Goal: Task Accomplishment & Management: Manage account settings

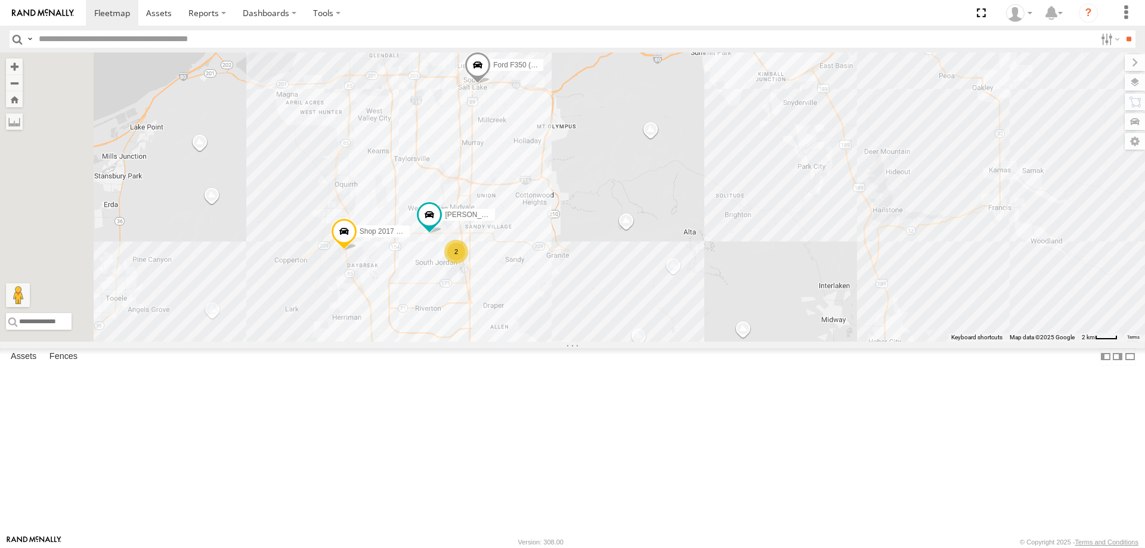
drag, startPoint x: 514, startPoint y: 381, endPoint x: 587, endPoint y: 434, distance: 90.1
click at [587, 342] on div "Shop 2017 F150 Ford F350 (Shop/R&R) DEX 2008 Chevy Justin -2023 F150 2 MITCH- 2…" at bounding box center [572, 196] width 1145 height 289
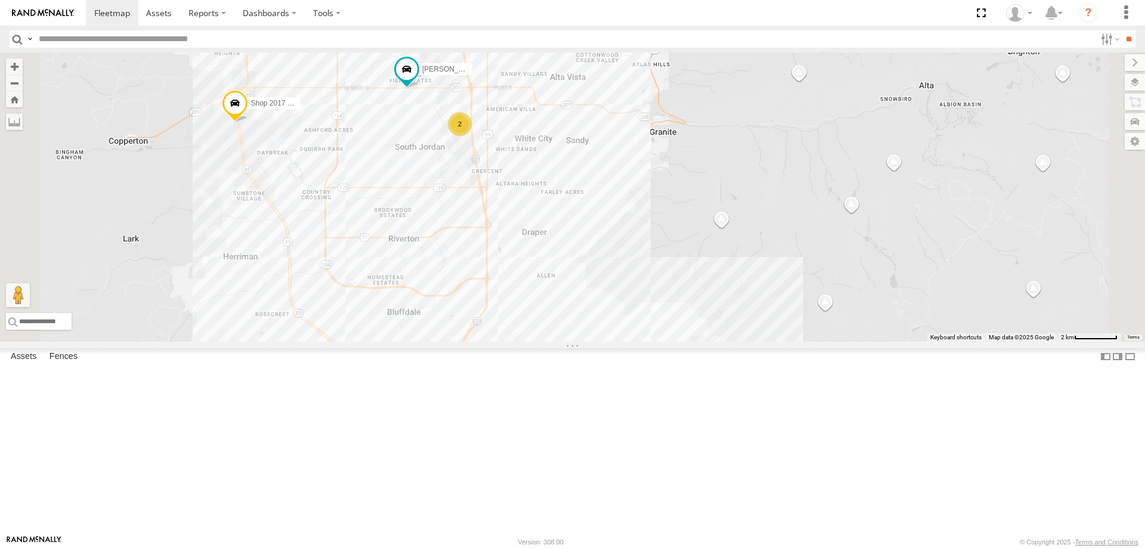
drag, startPoint x: 547, startPoint y: 386, endPoint x: 477, endPoint y: 276, distance: 131.1
click at [477, 276] on div "Shop 2017 F150 Ford F350 (Shop/R&R) DEX 2008 Chevy Justin -2023 F150 MITCH- 202…" at bounding box center [572, 196] width 1145 height 289
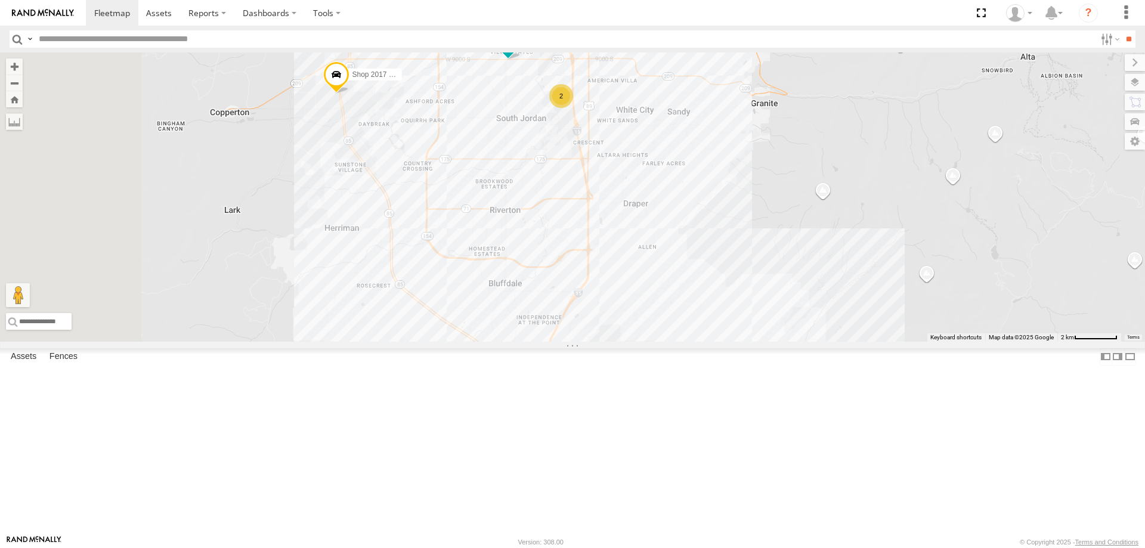
drag, startPoint x: 519, startPoint y: 288, endPoint x: 621, endPoint y: 260, distance: 106.3
click at [621, 260] on div "Shop 2017 F150 Ford F350 (Shop/R&R) DEX 2008 Chevy Justin -2023 F150 MITCH- 202…" at bounding box center [572, 196] width 1145 height 289
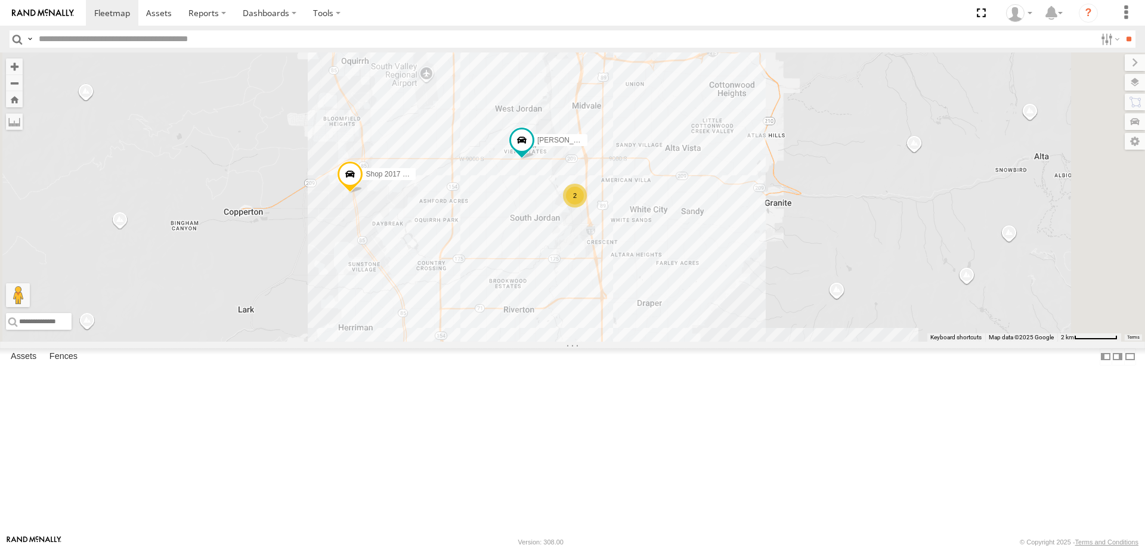
drag, startPoint x: 706, startPoint y: 215, endPoint x: 701, endPoint y: 273, distance: 58.0
click at [701, 273] on div "Shop 2017 F150 Ford F350 (Shop/R&R) DEX 2008 Chevy Justin -2023 F150 MITCH- 202…" at bounding box center [572, 196] width 1145 height 289
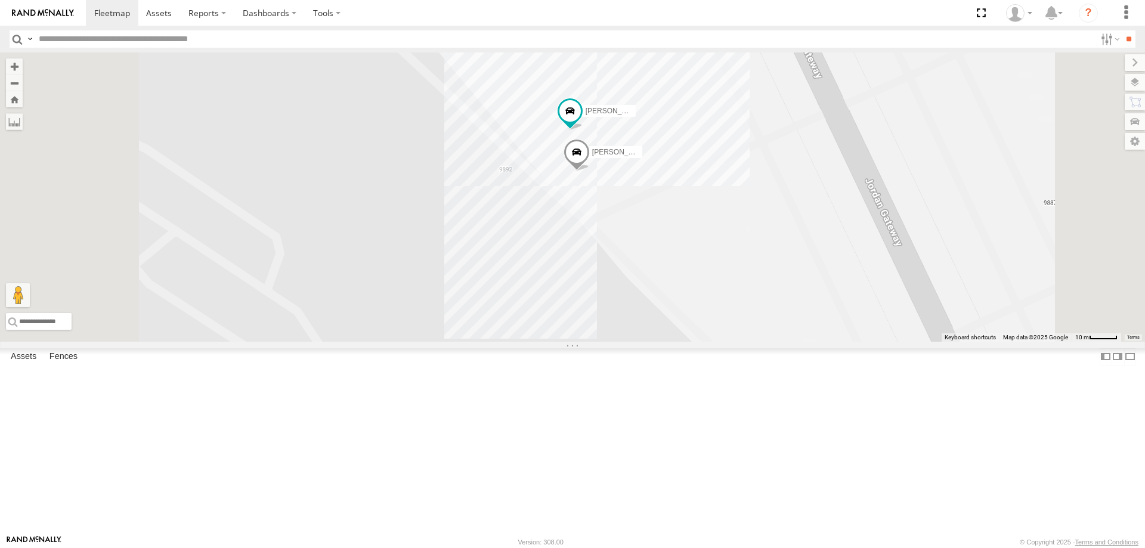
drag, startPoint x: 791, startPoint y: 370, endPoint x: 805, endPoint y: 447, distance: 78.1
click at [805, 342] on div "Shop 2017 F150 Ford F350 (Shop/R&R) DEX 2008 Chevy Justin -2023 F150 MITCH- 202…" at bounding box center [572, 196] width 1145 height 289
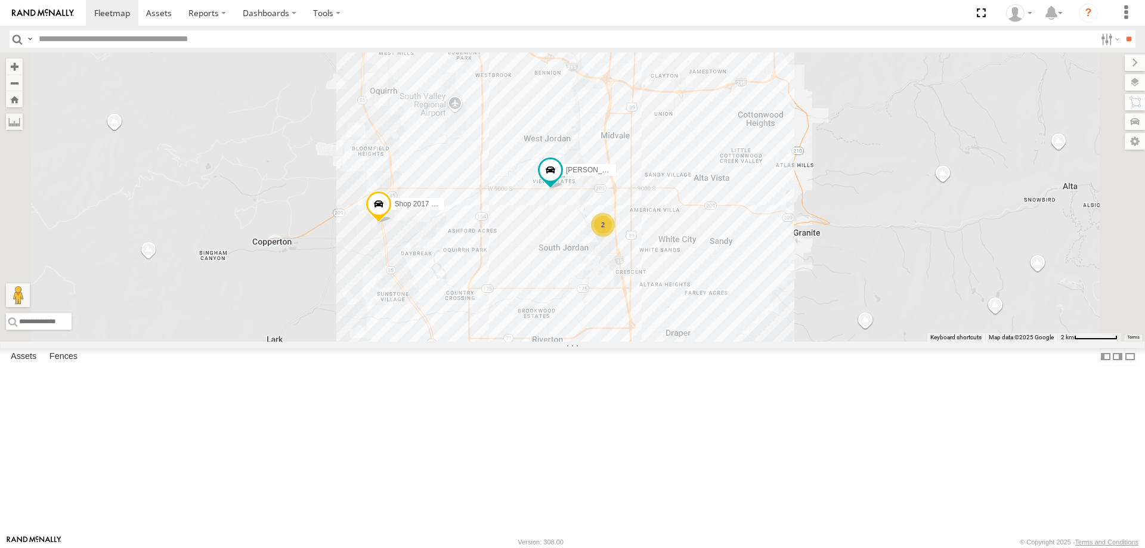
drag, startPoint x: 709, startPoint y: 342, endPoint x: 701, endPoint y: 200, distance: 142.2
click at [701, 201] on div "Shop 2017 F150 Ford F350 (Shop/R&R) DEX 2008 Chevy Justin -2023 F150 MITCH- 202…" at bounding box center [572, 196] width 1145 height 289
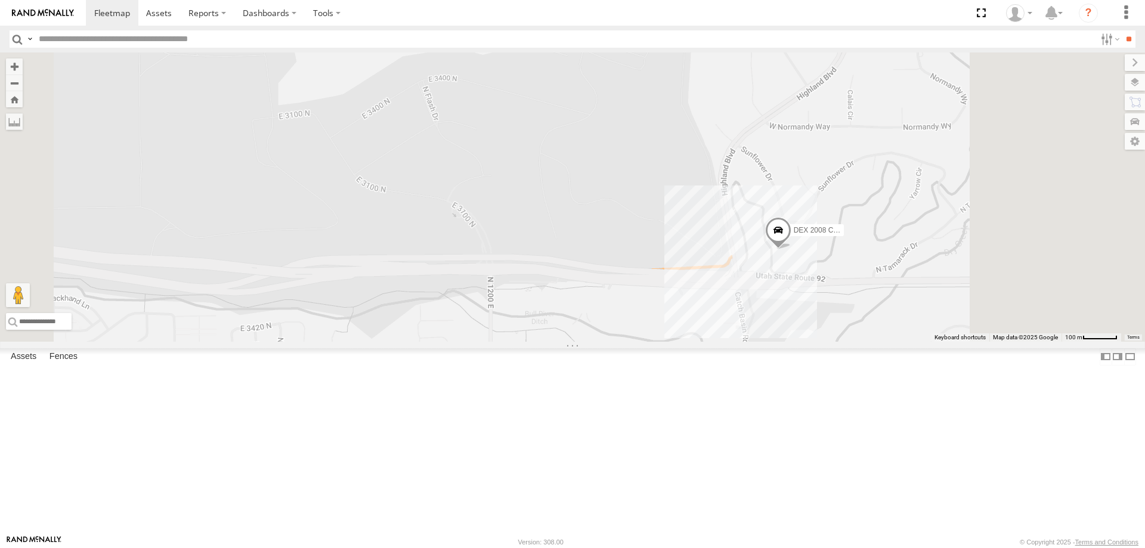
drag, startPoint x: 944, startPoint y: 366, endPoint x: 923, endPoint y: 314, distance: 56.7
click at [909, 342] on div "Shop 2017 F150 Ford F350 (Shop/R&R) DEX 2008 Chevy JORGE 2020 F350 GT2 Justin -…" at bounding box center [572, 196] width 1145 height 289
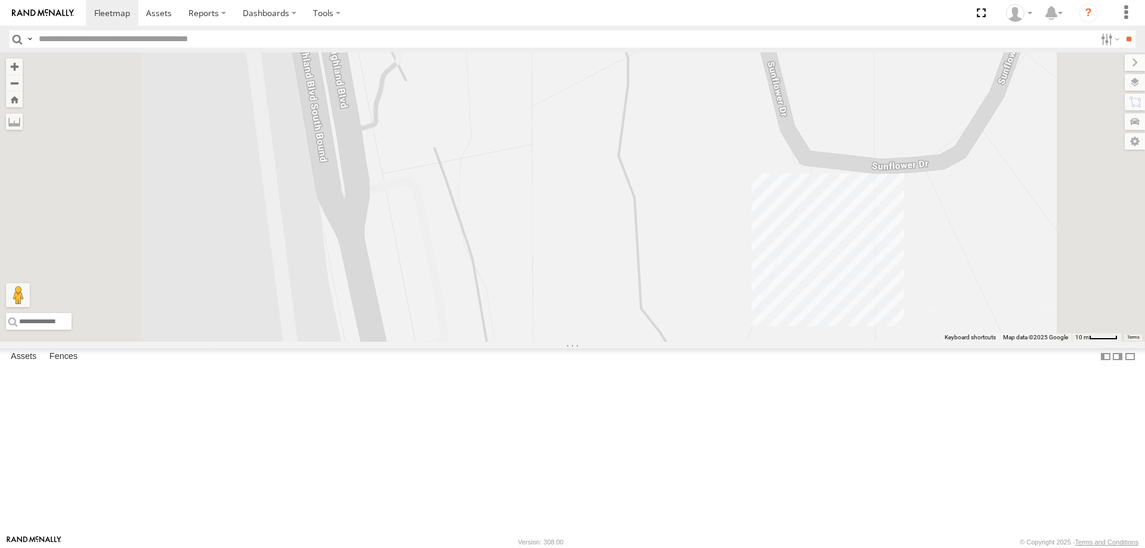
click at [973, 342] on div "Shop 2017 F150 Ford F350 (Shop/R&R) DEX 2008 Chevy JORGE 2020 F350 GT2 Justin -…" at bounding box center [572, 196] width 1145 height 289
click at [984, 342] on div "Shop 2017 F150 Ford F350 (Shop/R&R) DEX 2008 Chevy JORGE 2020 F350 GT2 Justin -…" at bounding box center [572, 196] width 1145 height 289
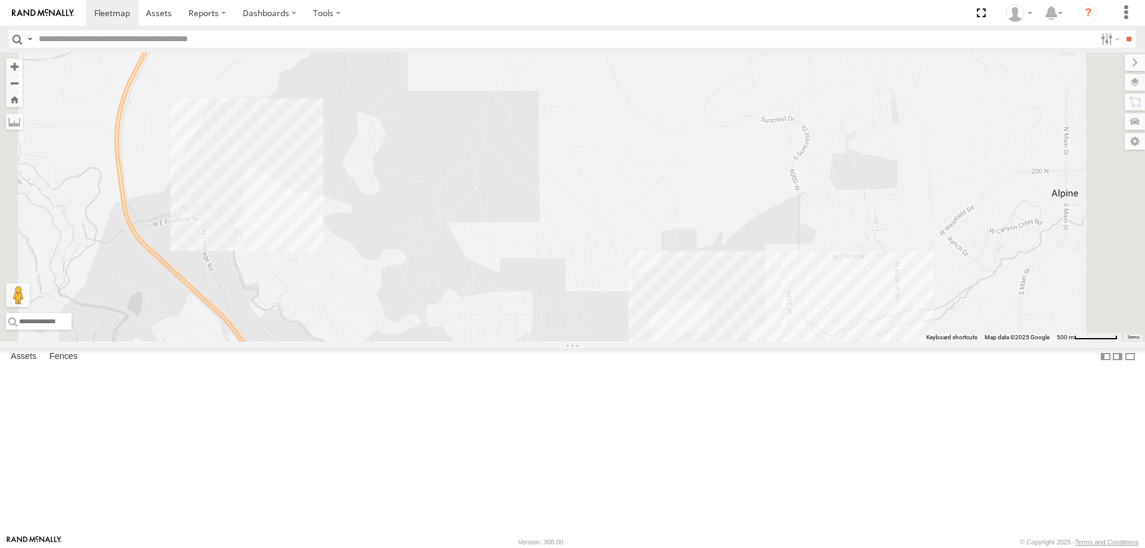
click at [732, 277] on div "Shop 2017 F150 Ford F350 (Shop/R&R) DEX 2008 Chevy JORGE 2020 F350 GT2 Justin -…" at bounding box center [572, 196] width 1145 height 289
click at [732, 266] on div "Shop 2017 F150 Ford F350 (Shop/R&R) DEX 2008 Chevy JORGE 2020 F350 GT2 Justin -…" at bounding box center [572, 196] width 1145 height 289
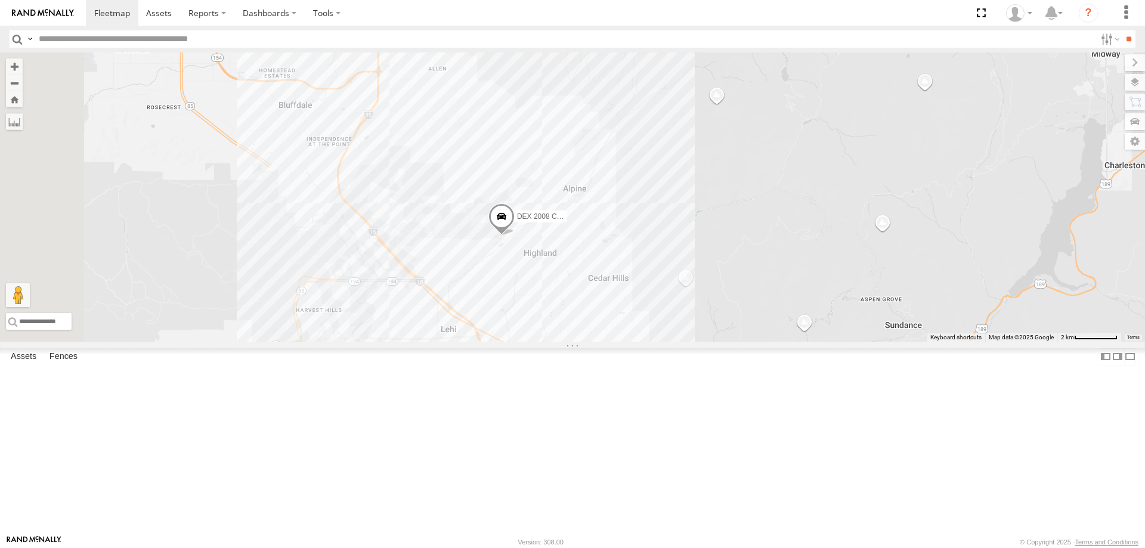
drag, startPoint x: 465, startPoint y: 281, endPoint x: 691, endPoint y: 405, distance: 258.4
click at [689, 342] on div "Shop 2017 F150 Ford F350 (Shop/R&R) DEX 2008 Chevy JORGE 2020 F350 GT2 Justin -…" at bounding box center [572, 196] width 1145 height 289
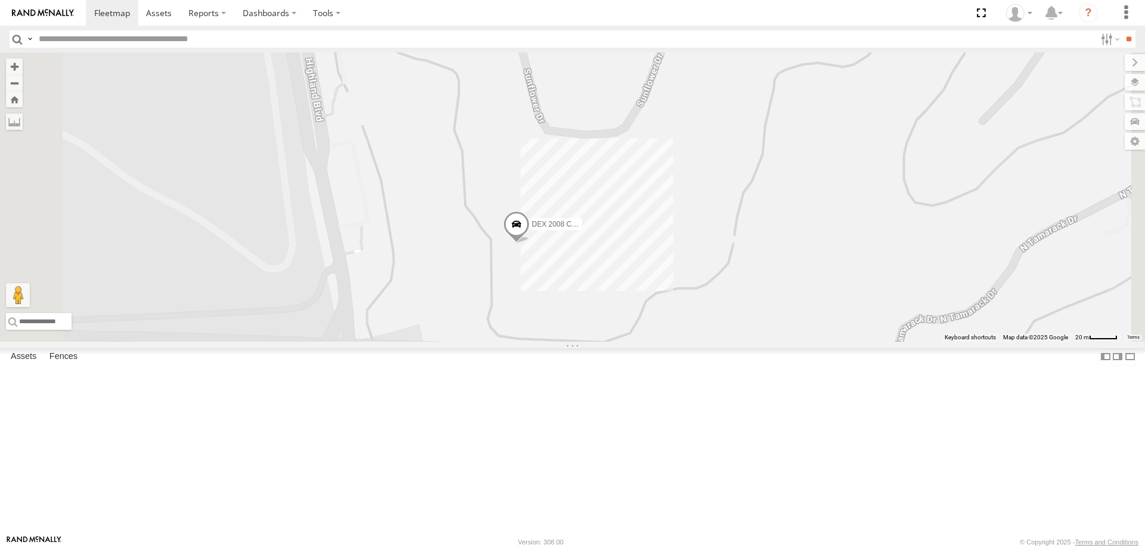
click at [707, 295] on div "Shop 2017 F150 Ford F350 (Shop/R&R) DEX 2008 Chevy JORGE 2020 F350 GT2 Justin -…" at bounding box center [572, 196] width 1145 height 289
click at [587, 228] on span "DEX 2008 Chevy" at bounding box center [559, 224] width 55 height 8
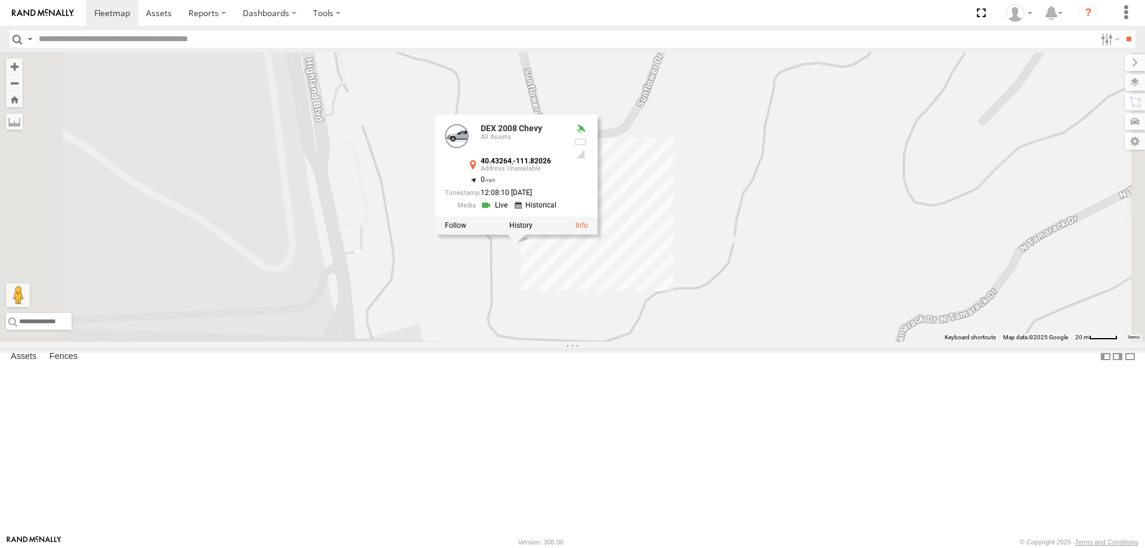
click at [576, 342] on div "Shop 2017 F150 Ford F350 (Shop/R&R) DEX 2008 Chevy JORGE 2020 F350 GT2 Justin -…" at bounding box center [572, 196] width 1145 height 289
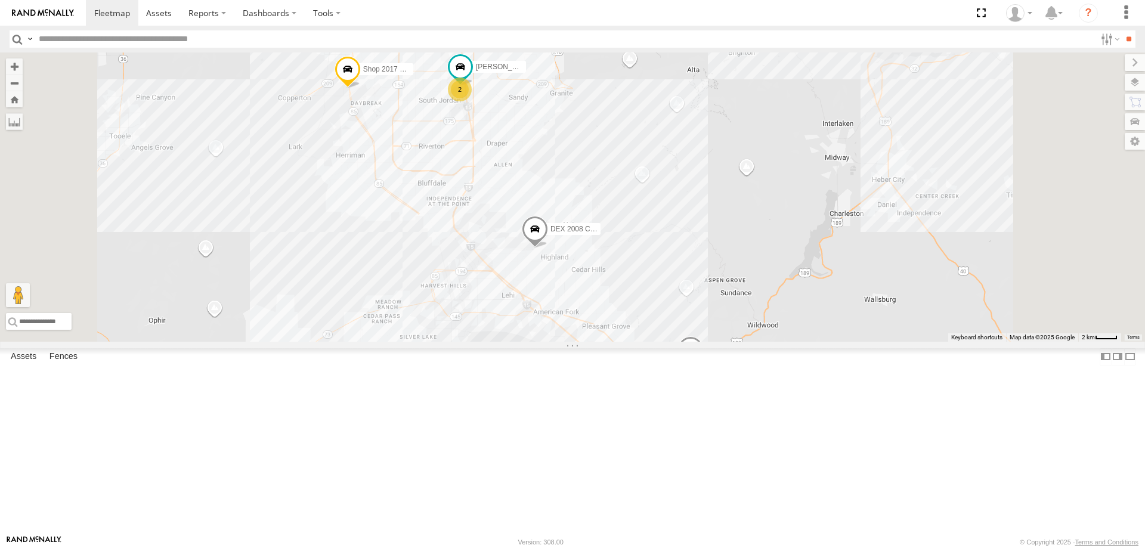
click at [416, 73] on span "Shop 2017 F150" at bounding box center [389, 69] width 53 height 8
click at [463, 302] on div "Shop 2017 F150 Ford F350 (Shop/R&R) DEX 2008 Chevy JORGE 2020 F350 GT2 Justin -…" at bounding box center [572, 196] width 1145 height 289
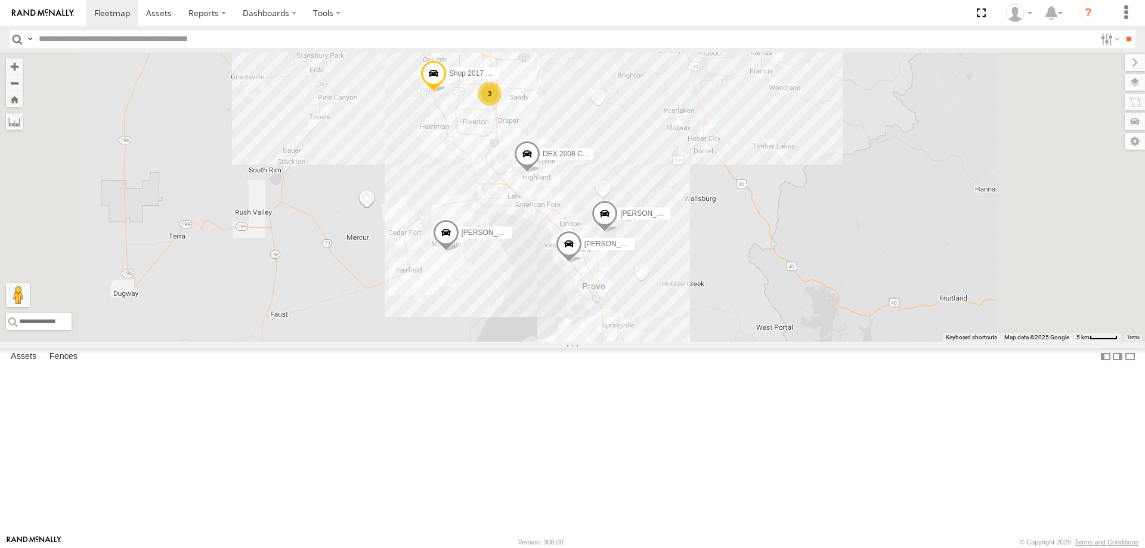
drag, startPoint x: 726, startPoint y: 335, endPoint x: 704, endPoint y: 204, distance: 132.5
click at [713, 201] on div "Shop 2017 F150 Ford F350 (Shop/R&R) DEX 2008 Chevy JORGE 2020 F350 GT2 Justin -…" at bounding box center [572, 196] width 1145 height 289
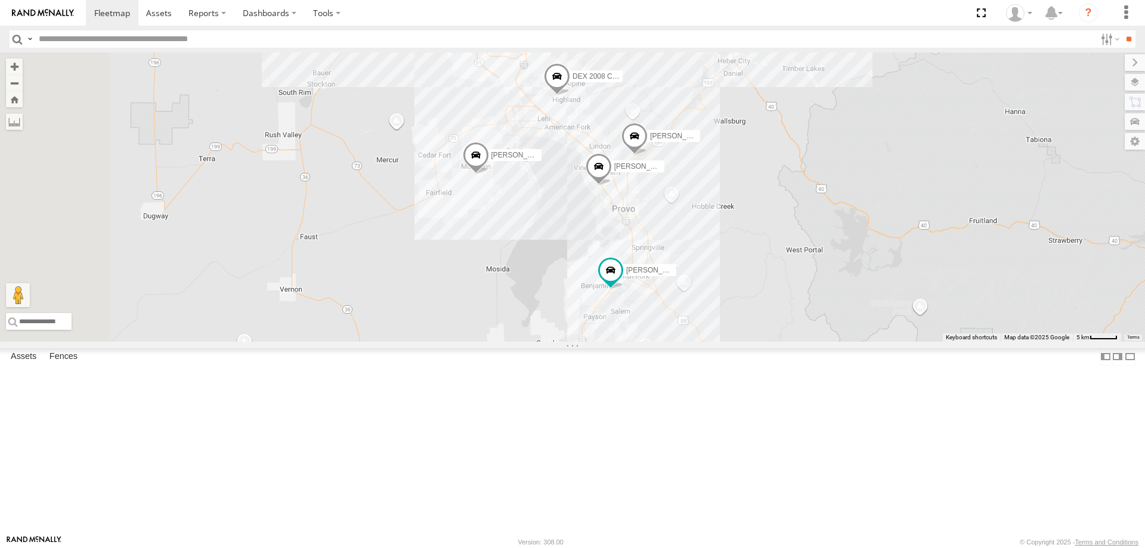
drag, startPoint x: 633, startPoint y: 367, endPoint x: 685, endPoint y: 308, distance: 79.0
click at [685, 308] on div "Shop 2017 F150 Ford F350 (Shop/R&R) DEX 2008 Chevy JORGE 2020 F350 GT2 Justin -…" at bounding box center [572, 196] width 1145 height 289
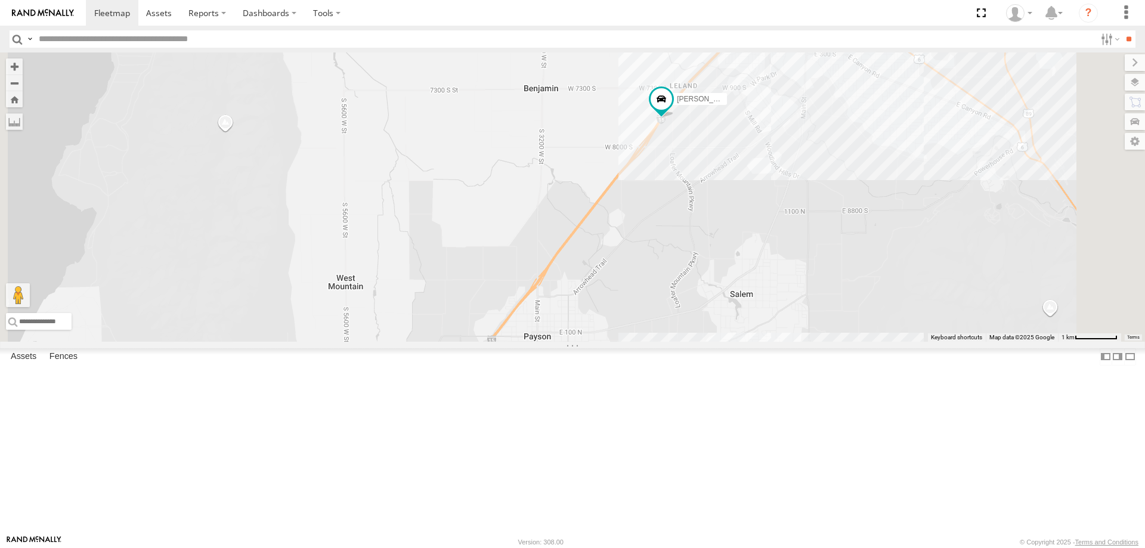
click at [1066, 255] on div "Shop 2017 F150 Ford F350 (Shop/R&R) DEX 2008 Chevy JORGE 2020 F350 GT2 Justin -…" at bounding box center [572, 196] width 1145 height 289
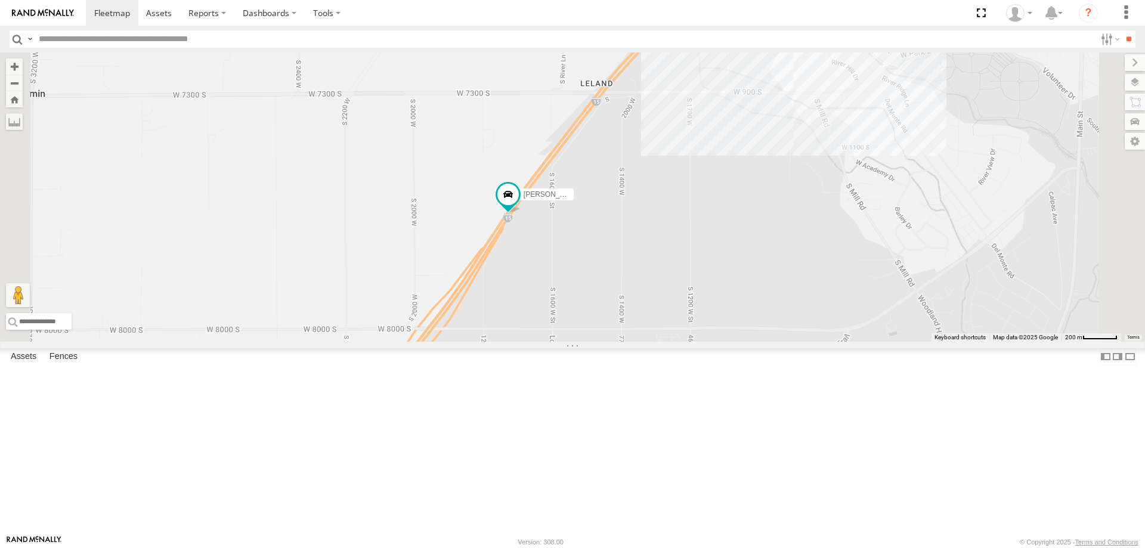
click at [914, 146] on div "Shop 2017 F150 Ford F350 (Shop/R&R) DEX 2008 Chevy JORGE 2020 F350 GT2 Justin -…" at bounding box center [572, 196] width 1145 height 289
click at [938, 168] on div "Shop 2017 F150 Ford F350 (Shop/R&R) DEX 2008 Chevy JORGE 2020 F350 GT2 Justin -…" at bounding box center [572, 196] width 1145 height 289
click at [851, 293] on div "Shop 2017 F150 Ford F350 (Shop/R&R) DEX 2008 Chevy JORGE 2020 F350 GT2 Justin -…" at bounding box center [572, 196] width 1145 height 289
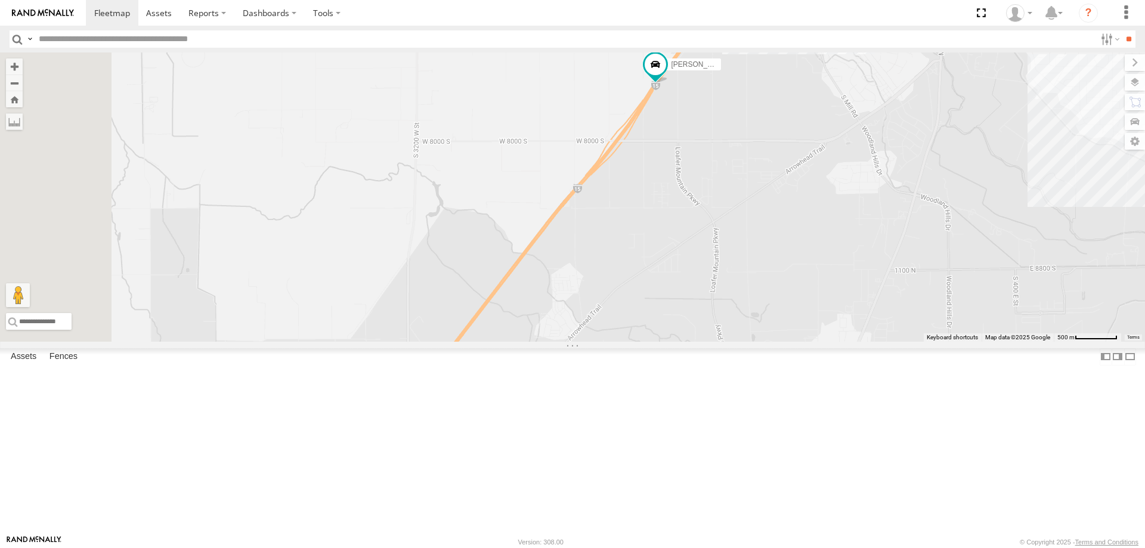
drag, startPoint x: 868, startPoint y: 361, endPoint x: 916, endPoint y: 224, distance: 144.7
click at [916, 227] on div "Shop 2017 F150 Ford F350 (Shop/R&R) DEX 2008 Chevy JORGE 2020 F350 GT2 Justin -…" at bounding box center [572, 196] width 1145 height 289
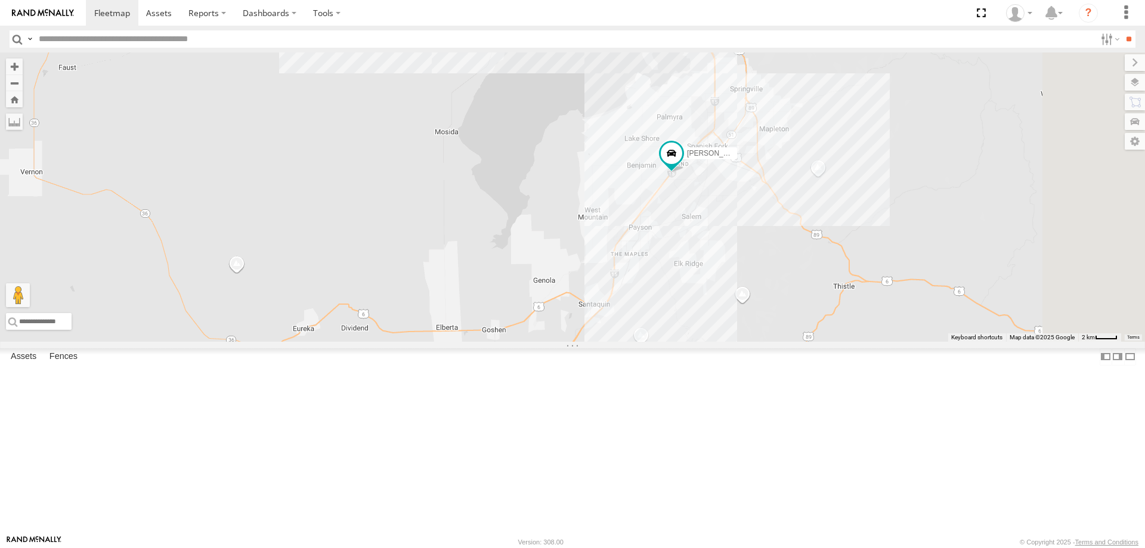
drag, startPoint x: 905, startPoint y: 228, endPoint x: 829, endPoint y: 281, distance: 92.5
click at [829, 281] on div "Shop 2017 F150 Ford F350 (Shop/R&R) DEX 2008 Chevy JORGE 2020 F350 GT2 Justin -…" at bounding box center [572, 196] width 1145 height 289
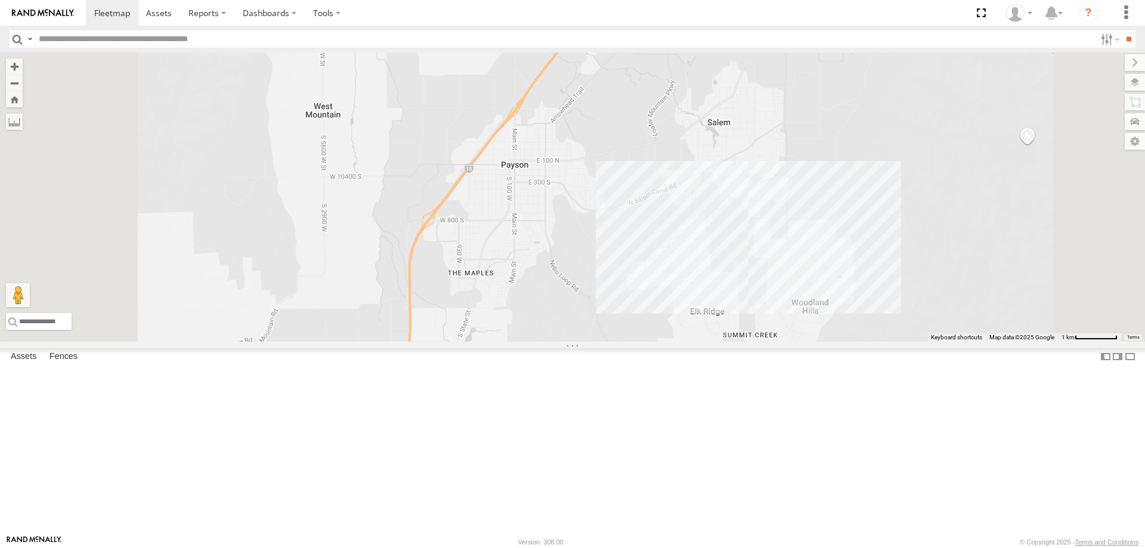
click at [873, 281] on div "Shop 2017 F150 Ford F350 (Shop/R&R) DEX 2008 Chevy JORGE 2020 F350 GT2 Justin -…" at bounding box center [572, 196] width 1145 height 289
click at [886, 308] on div "Shop 2017 F150 Ford F350 (Shop/R&R) DEX 2008 Chevy JORGE 2020 F350 GT2 Justin -…" at bounding box center [572, 196] width 1145 height 289
click at [944, 306] on div "Shop 2017 F150 Ford F350 (Shop/R&R) DEX 2008 Chevy JORGE 2020 F350 GT2 Justin -…" at bounding box center [572, 196] width 1145 height 289
click at [892, 342] on div "Shop 2017 F150 Ford F350 (Shop/R&R) DEX 2008 Chevy JORGE 2020 F350 GT2 Justin -…" at bounding box center [572, 196] width 1145 height 289
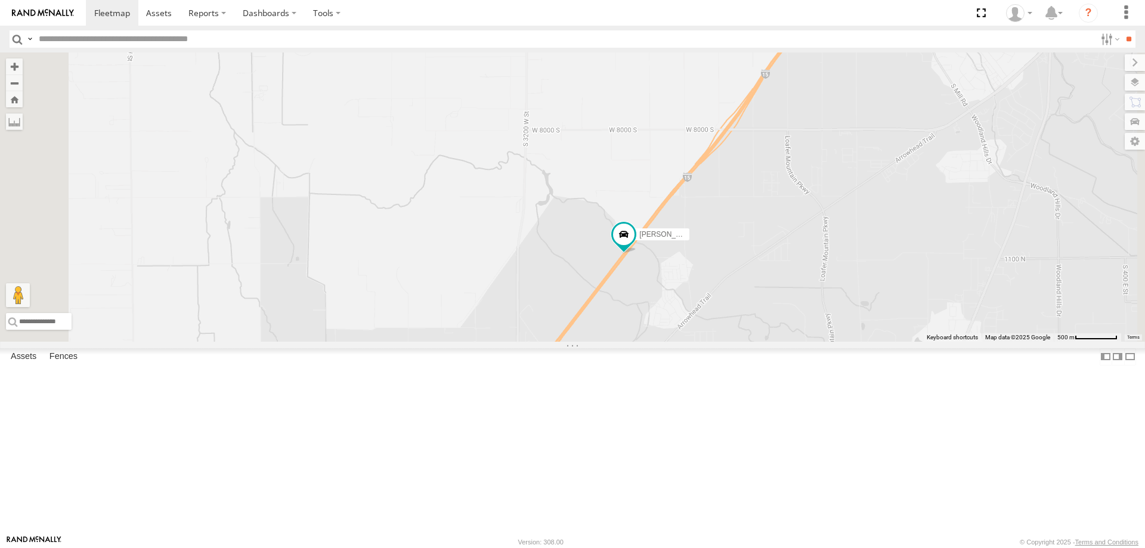
drag, startPoint x: 870, startPoint y: 172, endPoint x: 878, endPoint y: 385, distance: 212.5
click at [878, 342] on div "Shop 2017 F150 Ford F350 (Shop/R&R) DEX 2008 Chevy JORGE 2020 F350 GT2 Justin -…" at bounding box center [572, 196] width 1145 height 289
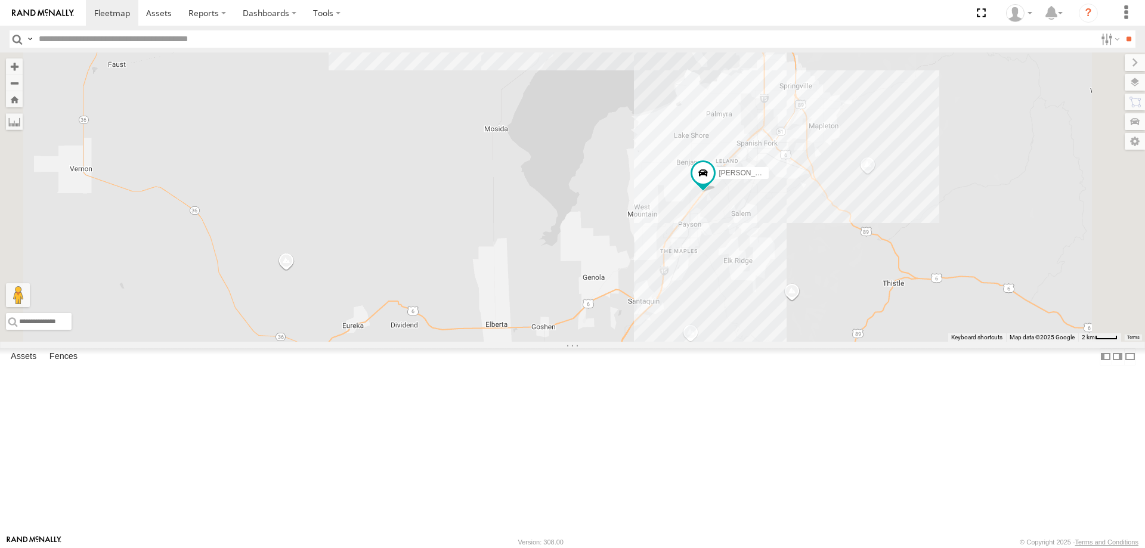
drag, startPoint x: 846, startPoint y: 380, endPoint x: 874, endPoint y: 256, distance: 126.7
click at [874, 258] on div "Shop 2017 F150 Ford F350 (Shop/R&R) DEX 2008 Chevy JORGE 2020 F350 GT2 Justin -…" at bounding box center [572, 196] width 1145 height 289
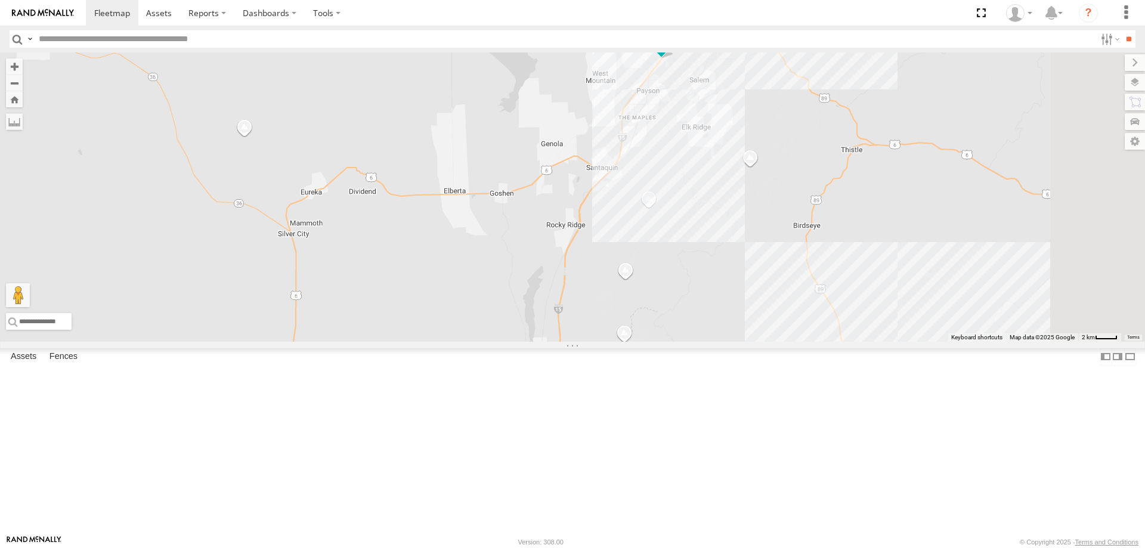
drag, startPoint x: 892, startPoint y: 390, endPoint x: 839, endPoint y: 289, distance: 114.2
click at [843, 294] on div "Shop 2017 F150 Ford F350 (Shop/R&R) DEX 2008 Chevy JORGE 2020 F350 GT2 Justin -…" at bounding box center [572, 196] width 1145 height 289
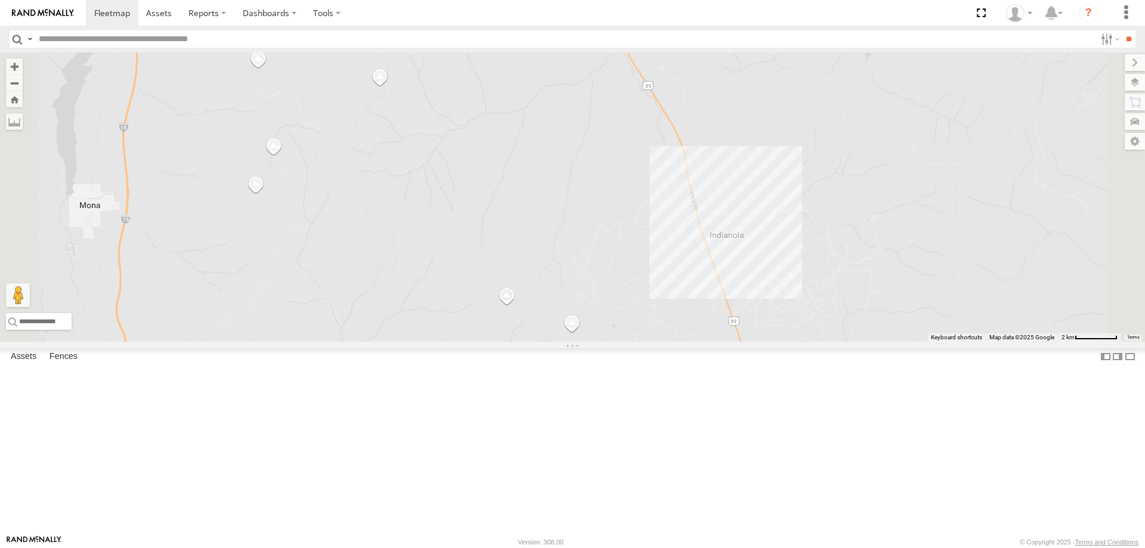
click at [932, 312] on div "Shop 2017 F150 Ford F350 (Shop/R&R) DEX 2008 Chevy JORGE 2020 F350 GT2 Justin -…" at bounding box center [572, 196] width 1145 height 289
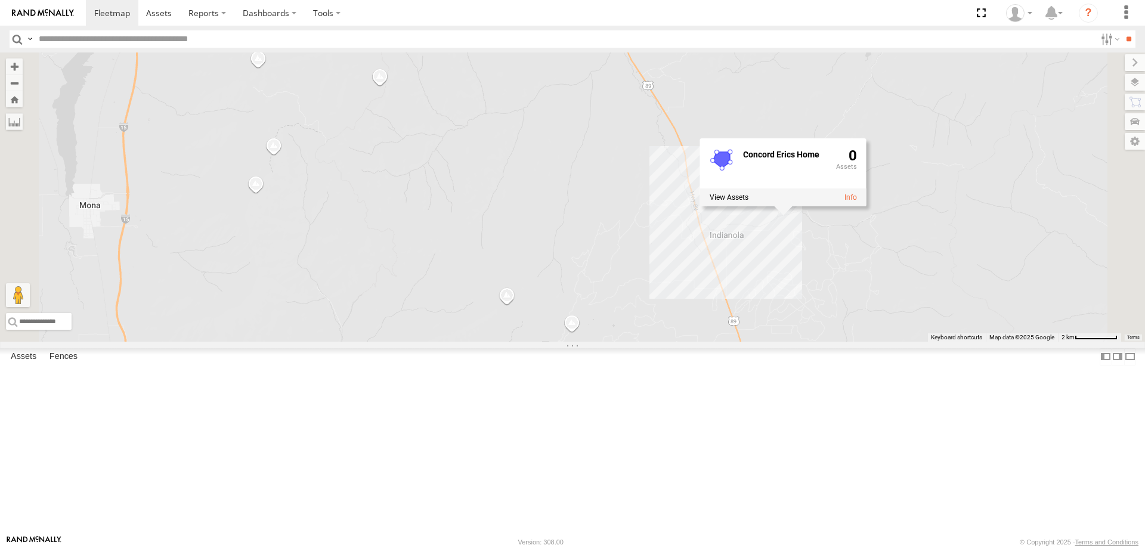
click at [770, 323] on div "Shop 2017 F150 Ford F350 (Shop/R&R) DEX 2008 Chevy JORGE 2020 F350 GT2 Justin -…" at bounding box center [572, 196] width 1145 height 289
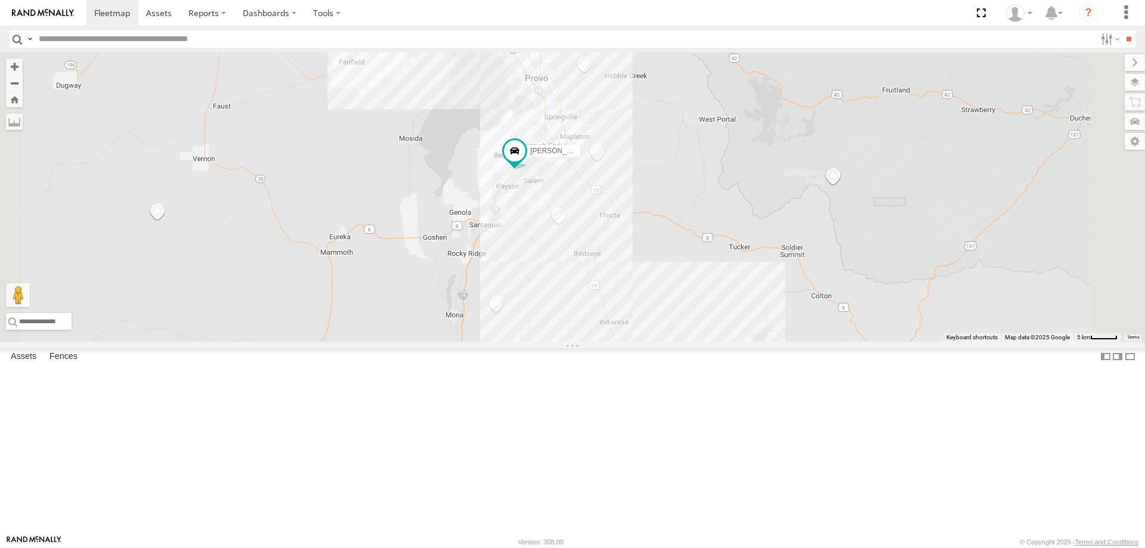
drag, startPoint x: 721, startPoint y: 289, endPoint x: 722, endPoint y: 378, distance: 89.5
click at [723, 342] on div "Shop 2017 F150 Ford F350 (Shop/R&R) DEX 2008 Chevy JORGE 2020 F350 GT2 Justin -…" at bounding box center [572, 196] width 1145 height 289
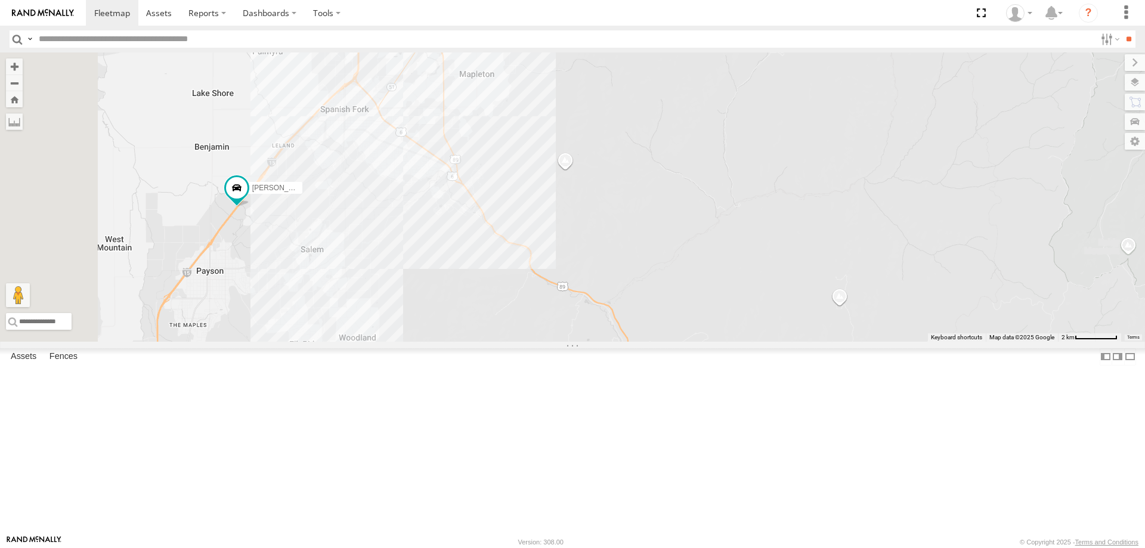
drag, startPoint x: 392, startPoint y: 353, endPoint x: 518, endPoint y: 349, distance: 126.5
click at [518, 342] on div "Ford F350 (Shop/R&R) DEX 2008 Chevy JORGE 2020 F350 GT2 CASEY 2016 Chevy 3500 J…" at bounding box center [572, 196] width 1145 height 289
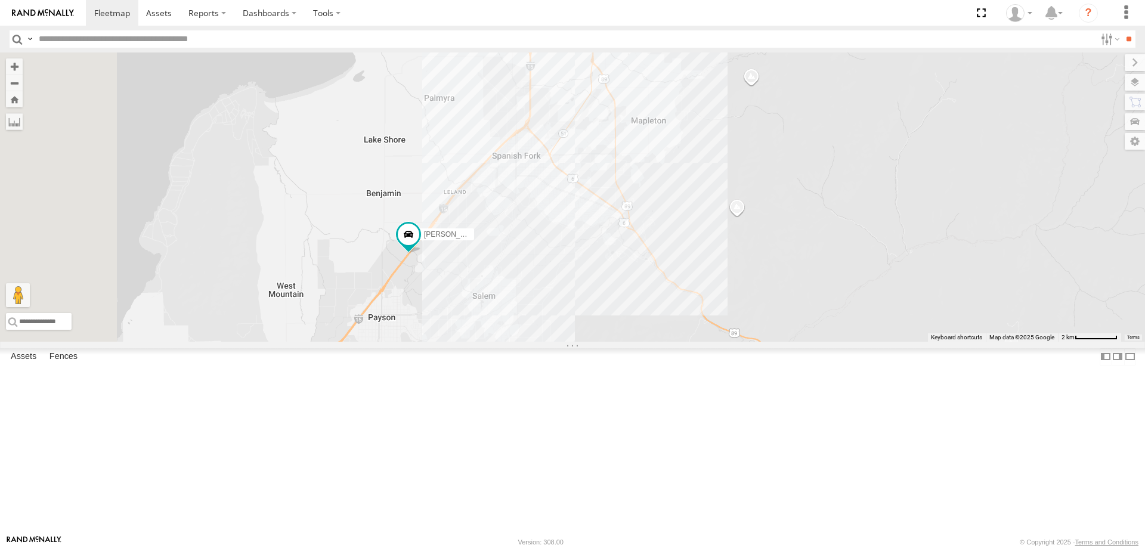
drag, startPoint x: 482, startPoint y: 335, endPoint x: 585, endPoint y: 384, distance: 113.9
click at [585, 342] on div "Ford F350 (Shop/R&R) DEX 2008 Chevy JORGE 2020 F350 GT2 CASEY 2016 Chevy 3500 J…" at bounding box center [572, 196] width 1145 height 289
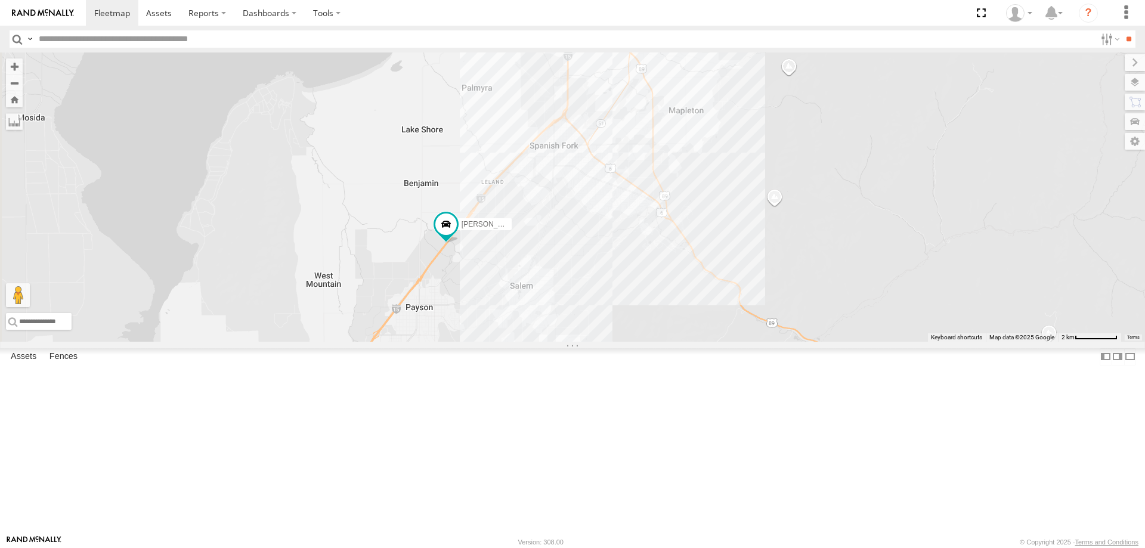
drag, startPoint x: 601, startPoint y: 367, endPoint x: 636, endPoint y: 359, distance: 36.6
click at [636, 342] on div "Ford F350 (Shop/R&R) DEX 2008 Chevy JORGE 2020 F350 GT2 CASEY 2016 Chevy 3500 J…" at bounding box center [572, 196] width 1145 height 289
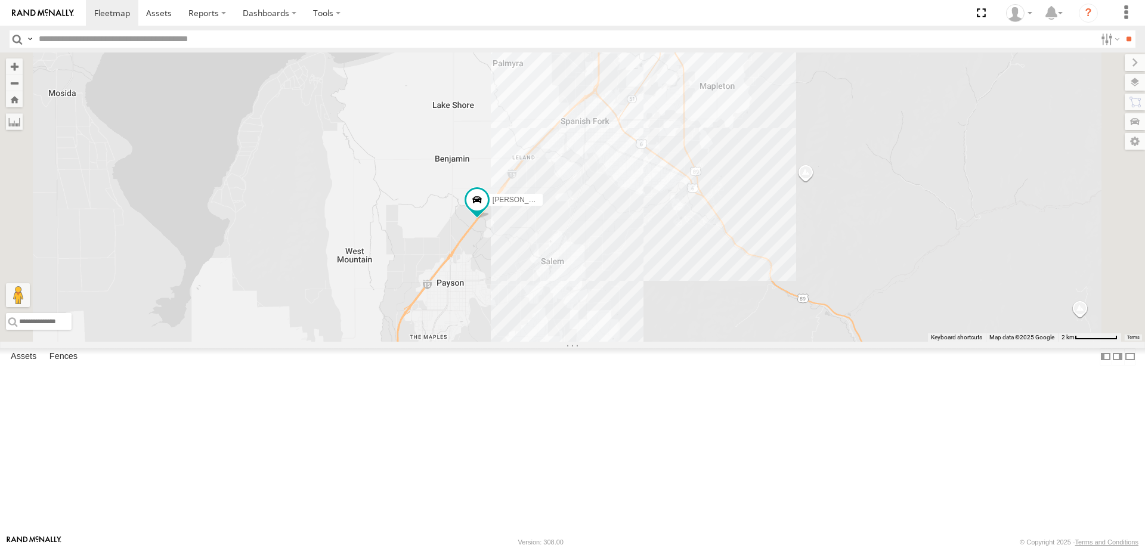
drag, startPoint x: 732, startPoint y: 377, endPoint x: 672, endPoint y: 371, distance: 60.5
click at [672, 342] on div "CASEY 2016 Chevy 3500 JORGE 2020 F350 GT2 Justin -2023 F150 JARED -2017 F150 Sh…" at bounding box center [572, 196] width 1145 height 289
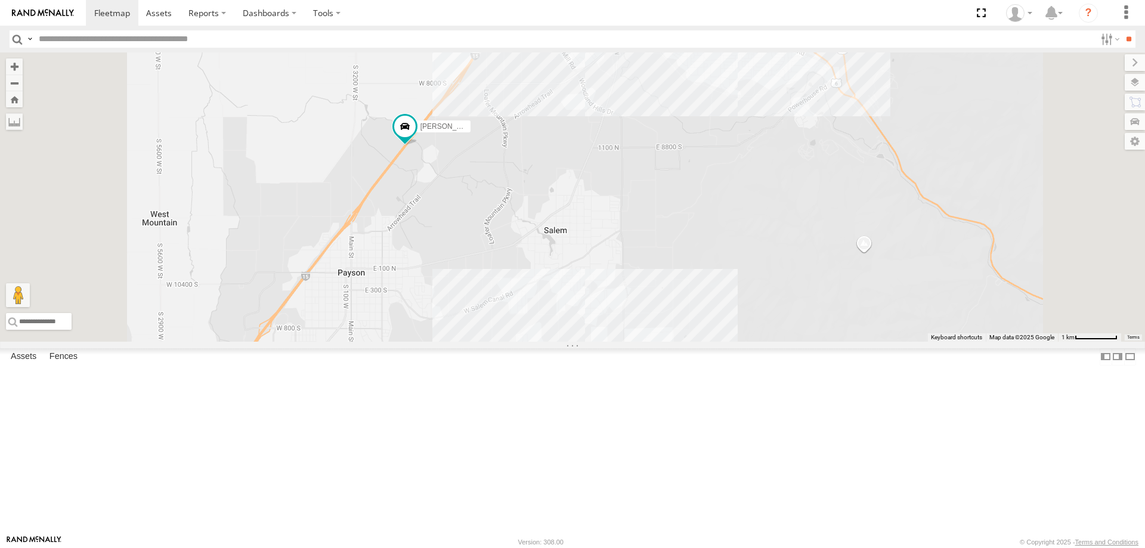
click at [711, 342] on div "CASEY 2016 Chevy 3500 JORGE 2020 F350 GT2 Justin -2023 F150 JARED -2017 F150 Sh…" at bounding box center [572, 196] width 1145 height 289
click at [722, 342] on div "CASEY 2016 Chevy 3500 JORGE 2020 F350 GT2 Justin -2023 F150 JARED -2017 F150 Sh…" at bounding box center [572, 196] width 1145 height 289
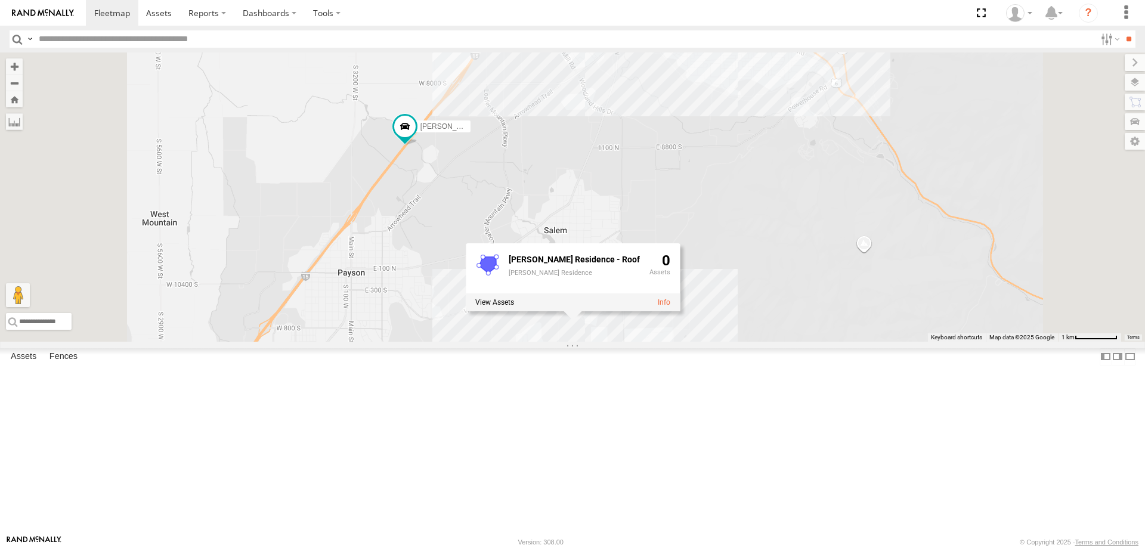
click at [780, 342] on div "CASEY 2016 Chevy 3500 JORGE 2020 F350 GT2 Justin -2023 F150 JARED -2017 F150 Sh…" at bounding box center [572, 196] width 1145 height 289
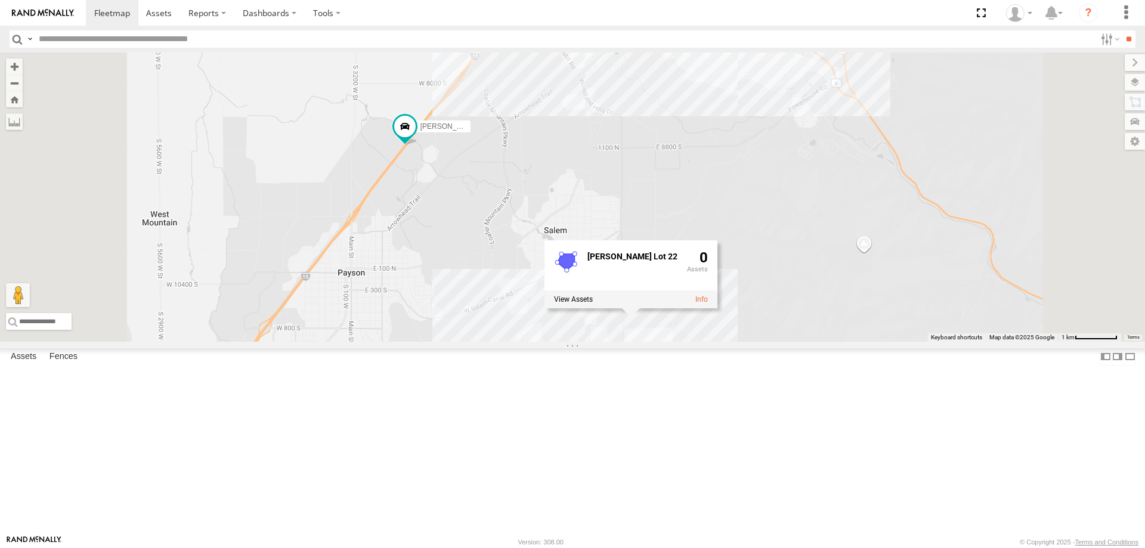
click at [749, 342] on div "CASEY 2016 Chevy 3500 JORGE 2020 F350 GT2 Justin -2023 F150 JARED -2017 F150 Sh…" at bounding box center [572, 196] width 1145 height 289
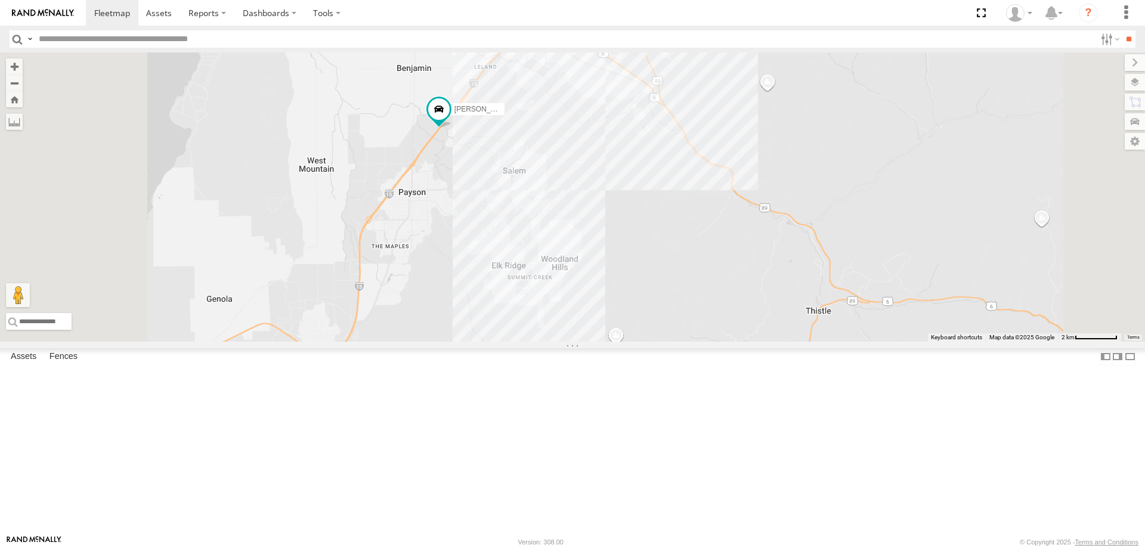
drag, startPoint x: 630, startPoint y: 363, endPoint x: 641, endPoint y: 298, distance: 65.8
click at [641, 298] on div "CASEY 2016 Chevy 3500 JORGE 2020 F350 GT2 Justin -2023 F150 JARED -2017 F150 Sh…" at bounding box center [572, 196] width 1145 height 289
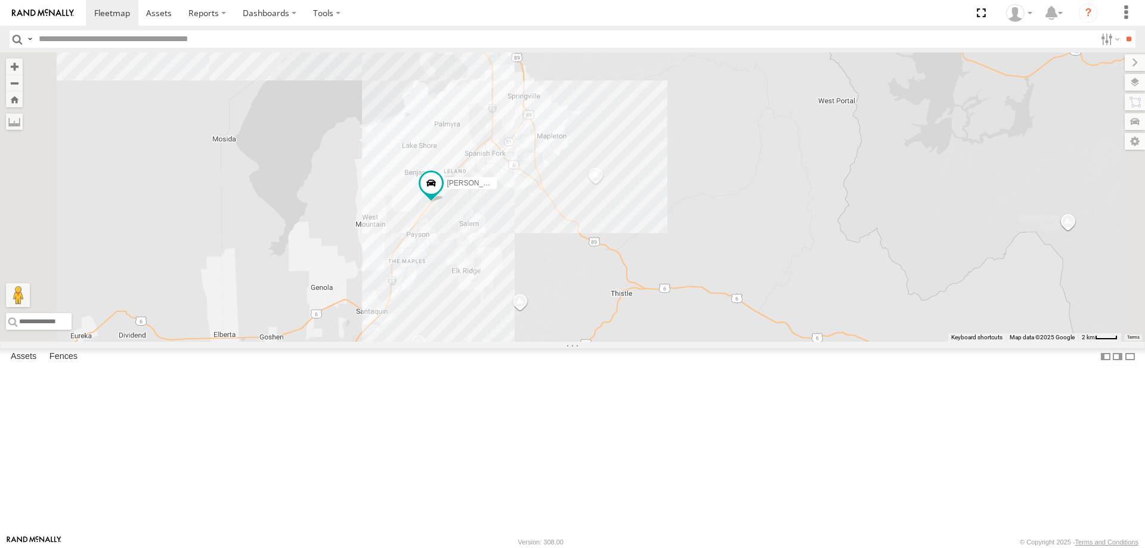
drag, startPoint x: 703, startPoint y: 314, endPoint x: 645, endPoint y: 386, distance: 92.0
click at [646, 342] on div "CASEY 2016 Chevy 3500 JORGE 2020 F350 GT2 Justin -2023 F150 JARED -2017 F150 Sh…" at bounding box center [572, 196] width 1145 height 289
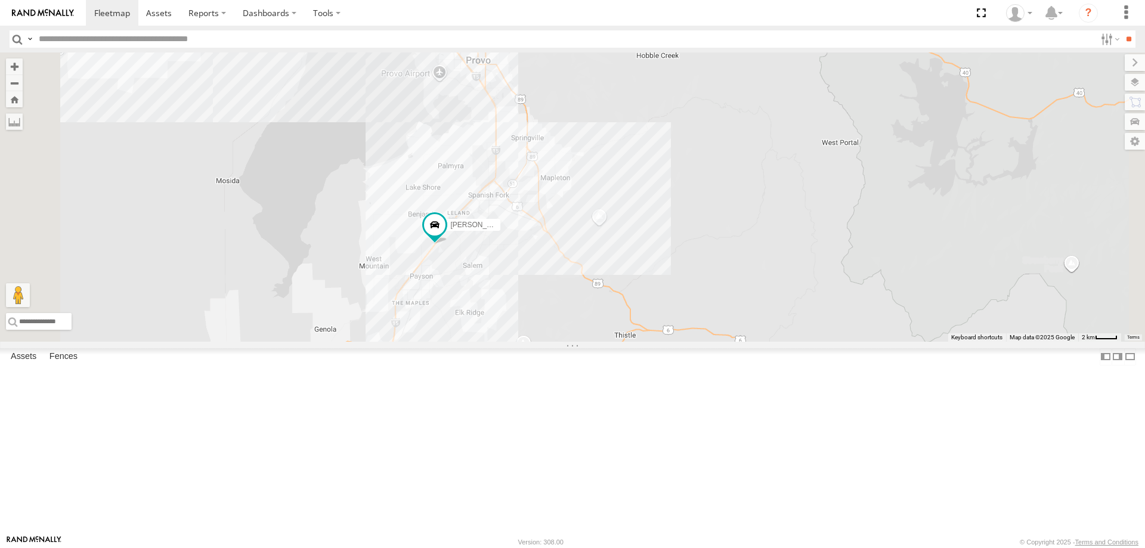
drag, startPoint x: 635, startPoint y: 391, endPoint x: 655, endPoint y: 419, distance: 34.3
click at [655, 342] on div "CASEY 2016 Chevy 3500 JORGE 2020 F350 GT2 Justin -2023 F150 JARED -2017 F150 Sh…" at bounding box center [572, 196] width 1145 height 289
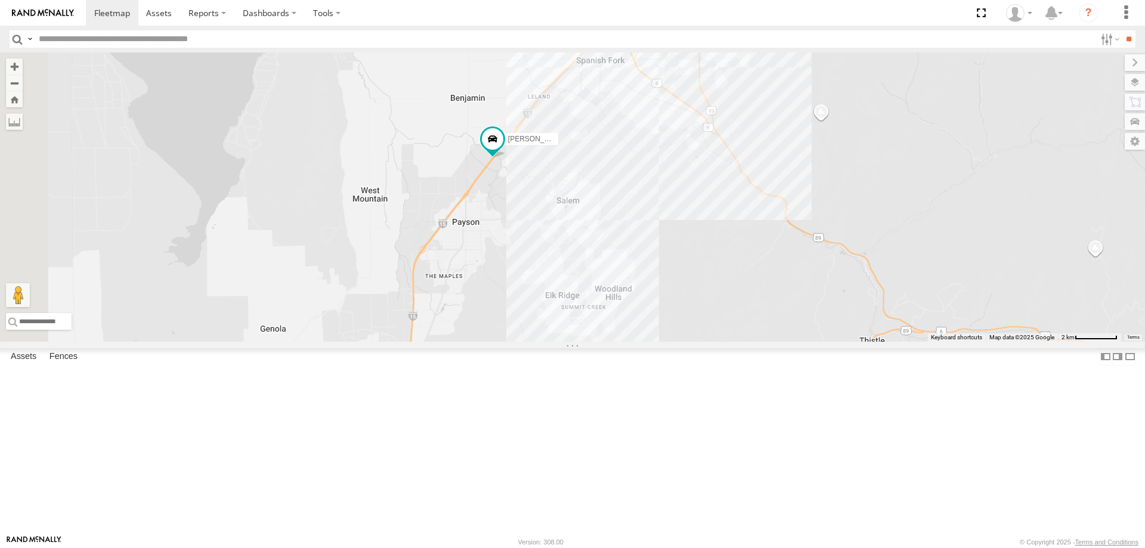
drag, startPoint x: 654, startPoint y: 351, endPoint x: 784, endPoint y: 327, distance: 132.2
click at [784, 327] on div "CASEY 2016 Chevy 3500 JORGE 2020 F350 GT2 Justin -2023 F150 JARED -2017 F150 Sh…" at bounding box center [572, 196] width 1145 height 289
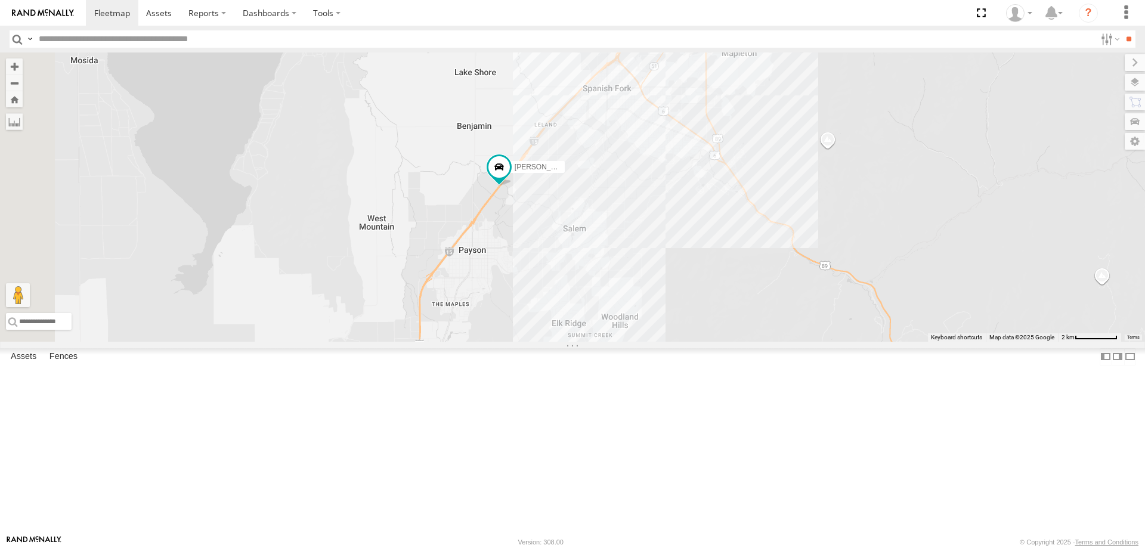
drag, startPoint x: 748, startPoint y: 305, endPoint x: 759, endPoint y: 336, distance: 33.2
click at [759, 336] on div "CASEY 2016 Chevy 3500 JORGE 2020 F350 GT2 Justin -2023 F150 JARED -2017 F150 Sh…" at bounding box center [572, 196] width 1145 height 289
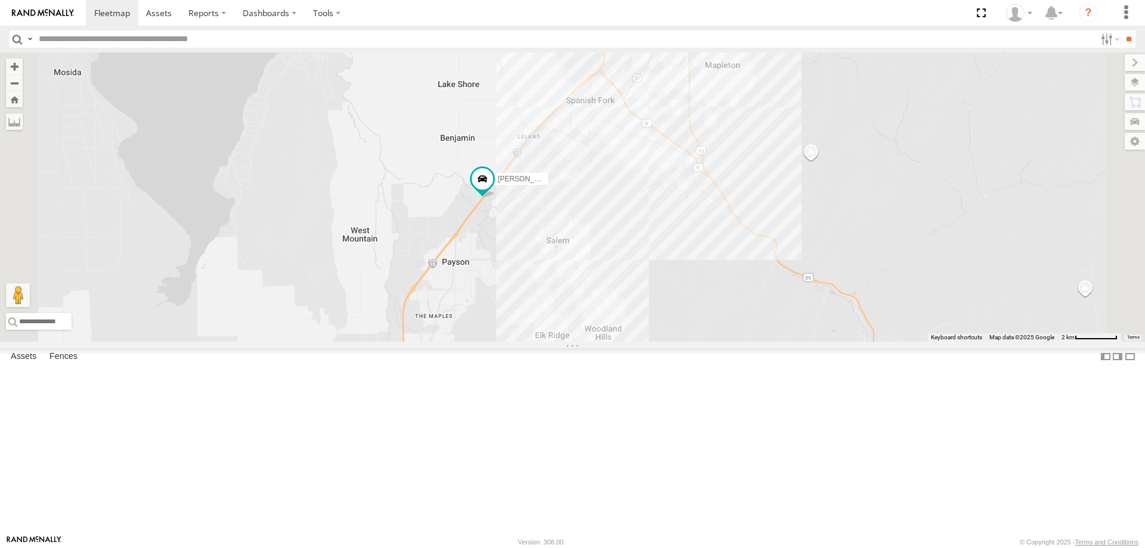
drag, startPoint x: 671, startPoint y: 313, endPoint x: 674, endPoint y: 357, distance: 44.8
click at [674, 342] on div "CASEY 2016 Chevy 3500 JORGE 2020 F350 GT2 Justin -2023 F150 JARED -2017 F150 Sh…" at bounding box center [572, 196] width 1145 height 289
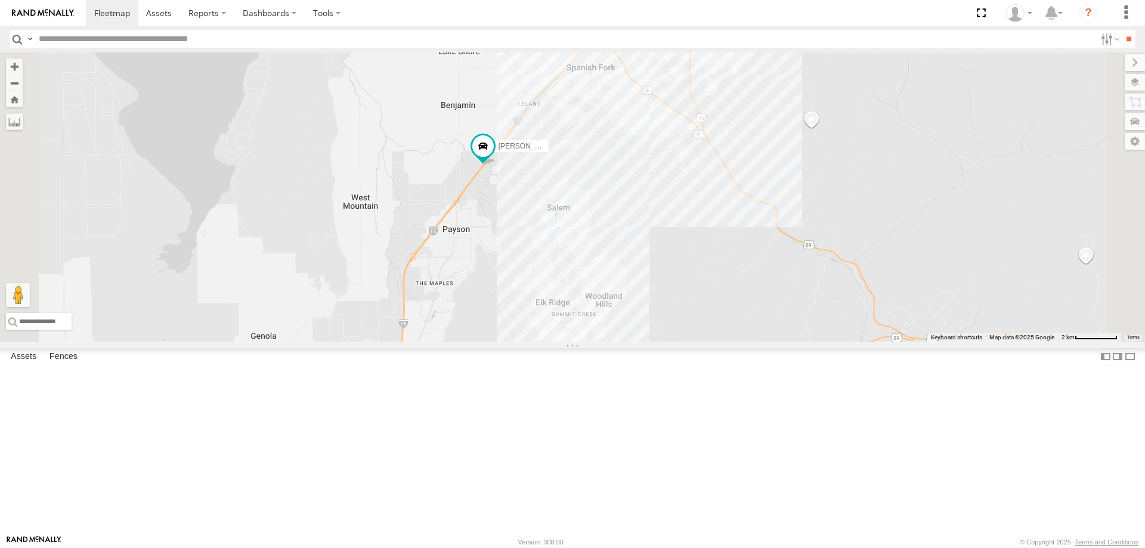
drag, startPoint x: 652, startPoint y: 368, endPoint x: 653, endPoint y: 332, distance: 36.4
click at [653, 332] on div "CASEY 2016 Chevy 3500 JORGE 2020 F350 GT2 Justin -2023 F150 JARED -2017 F150 Sh…" at bounding box center [572, 196] width 1145 height 289
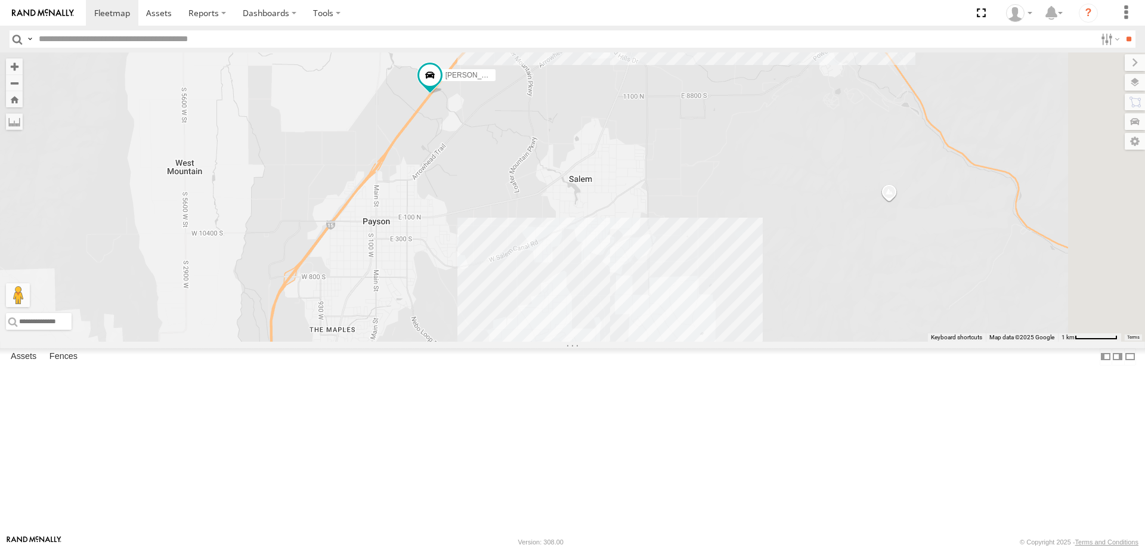
drag, startPoint x: 707, startPoint y: 362, endPoint x: 677, endPoint y: 352, distance: 31.9
click at [680, 342] on div "CASEY 2016 Chevy 3500 JORGE 2020 F350 GT2 Justin -2023 F150 JARED -2017 F150 Sh…" at bounding box center [572, 196] width 1145 height 289
click at [743, 341] on div "CASEY 2016 Chevy 3500 JORGE 2020 F350 GT2 Justin -2023 F150 JARED -2017 F150 Sh…" at bounding box center [572, 196] width 1145 height 289
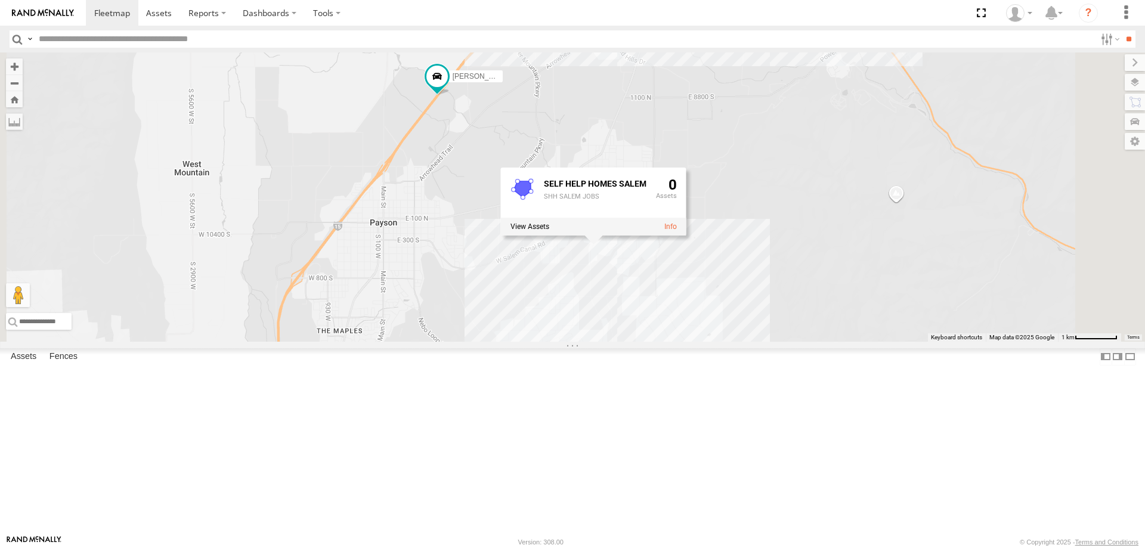
click at [754, 342] on div "CASEY 2016 Chevy 3500 JORGE 2020 F350 GT2 Justin -2023 F150 JARED -2017 F150 Sh…" at bounding box center [572, 196] width 1145 height 289
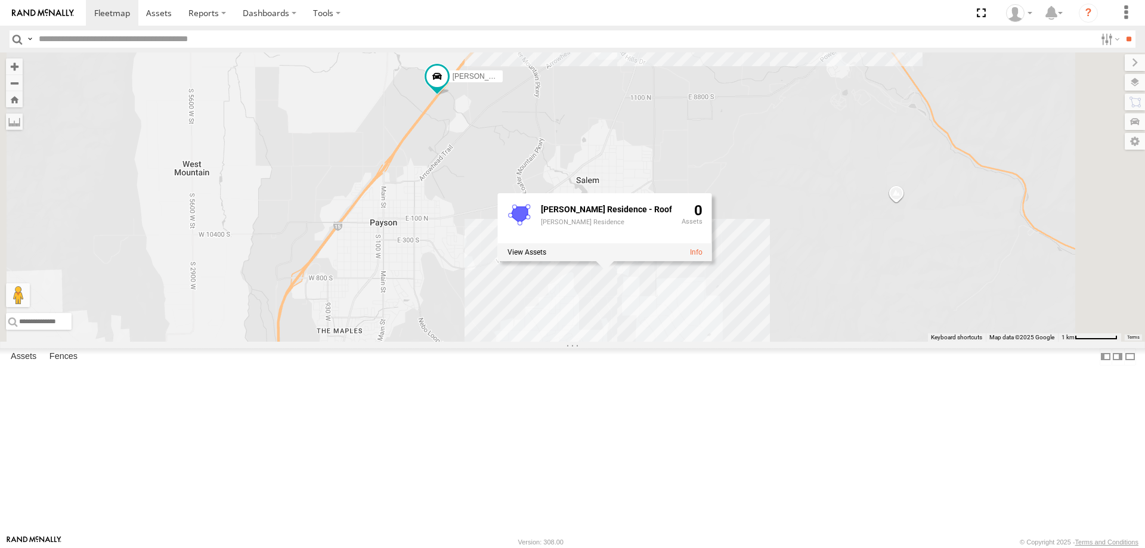
click at [810, 342] on div "CASEY 2016 Chevy 3500 JORGE 2020 F350 GT2 Justin -2023 F150 JARED -2017 F150 Sh…" at bounding box center [572, 196] width 1145 height 289
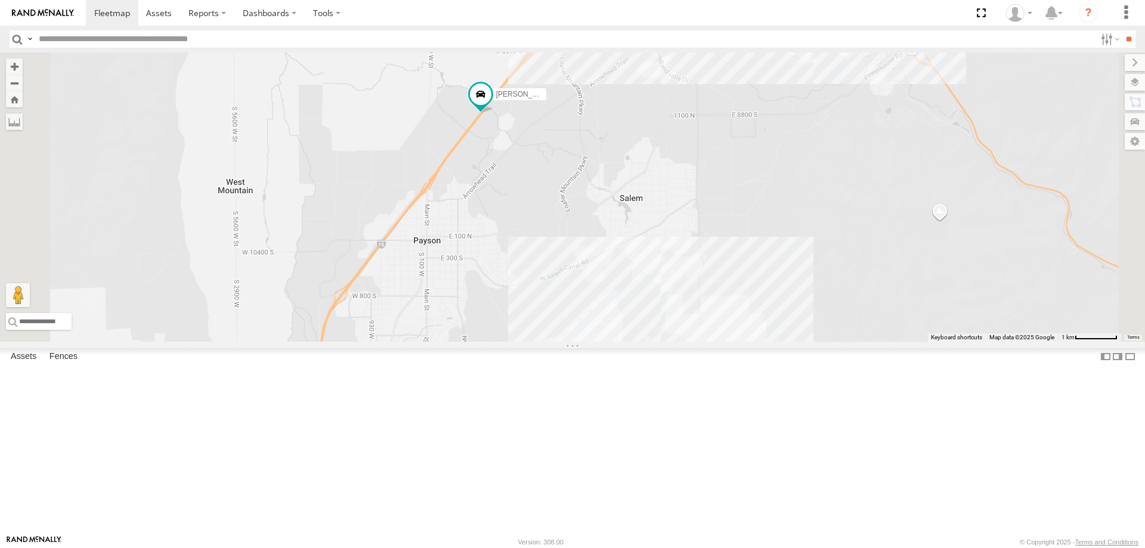
click at [787, 342] on div "CASEY 2016 Chevy 3500 JORGE 2020 F350 GT2 Justin -2023 F150 JARED -2017 F150 Sh…" at bounding box center [572, 196] width 1145 height 289
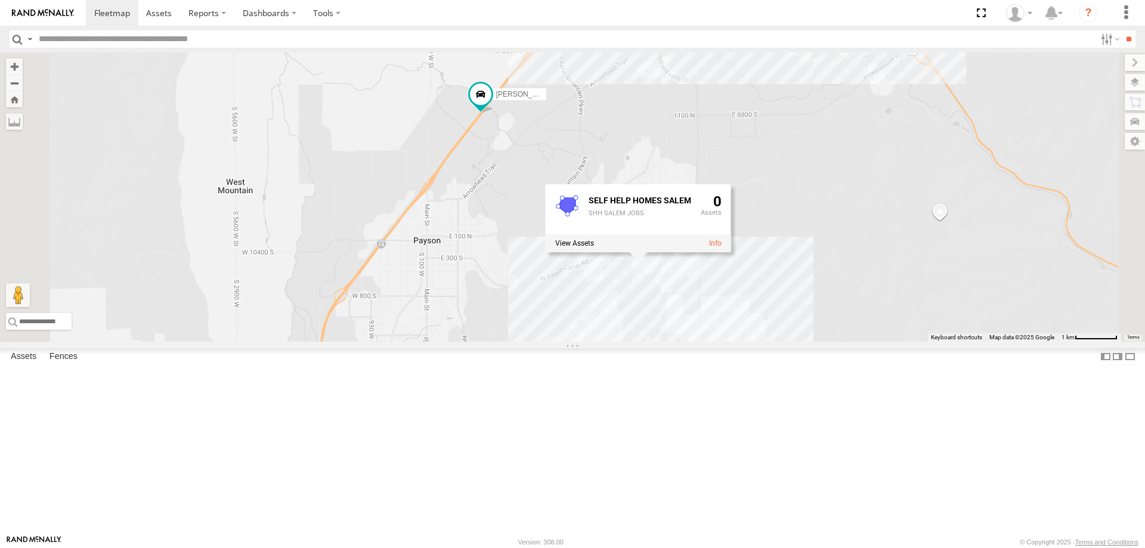
click at [797, 342] on div "CASEY 2016 Chevy 3500 JORGE 2020 F350 GT2 Justin -2023 F150 JARED -2017 F150 Sh…" at bounding box center [572, 196] width 1145 height 289
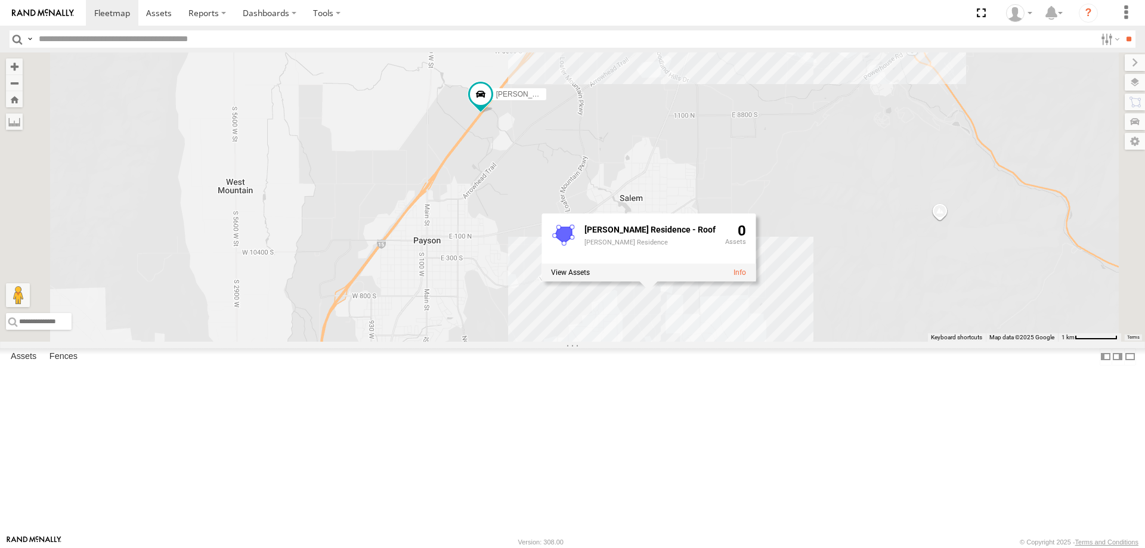
click at [857, 342] on div "CASEY 2016 Chevy 3500 JORGE 2020 F350 GT2 Justin -2023 F150 JARED -2017 F150 Sh…" at bounding box center [572, 196] width 1145 height 289
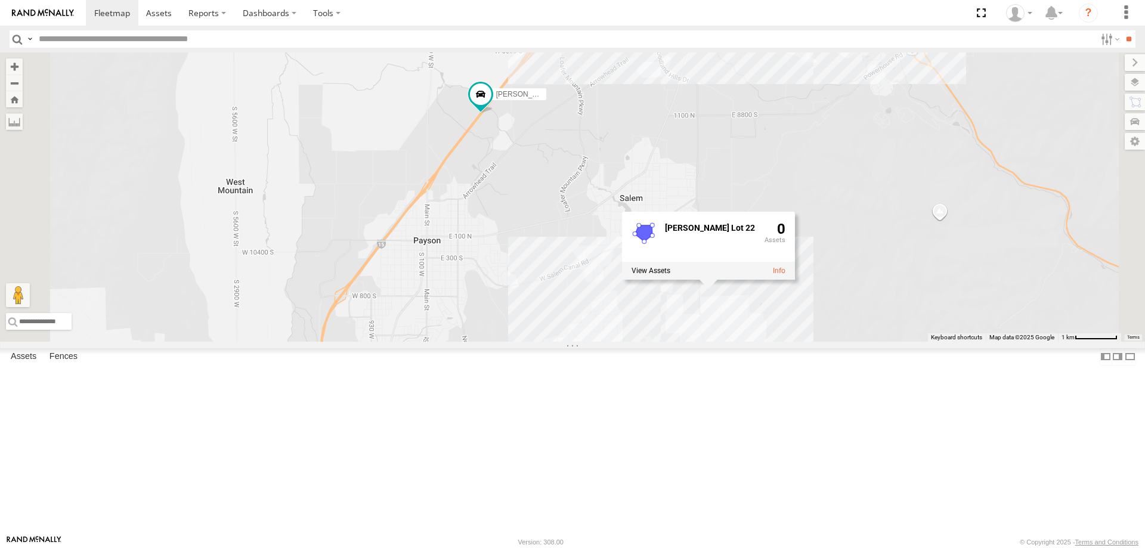
click at [796, 342] on div "CASEY 2016 Chevy 3500 JORGE 2020 F350 GT2 Justin -2023 F150 JARED -2017 F150 Sh…" at bounding box center [572, 196] width 1145 height 289
click at [786, 342] on div "CASEY 2016 Chevy 3500 JORGE 2020 F350 GT2 Justin -2023 F150 JARED -2017 F150 Sh…" at bounding box center [572, 196] width 1145 height 289
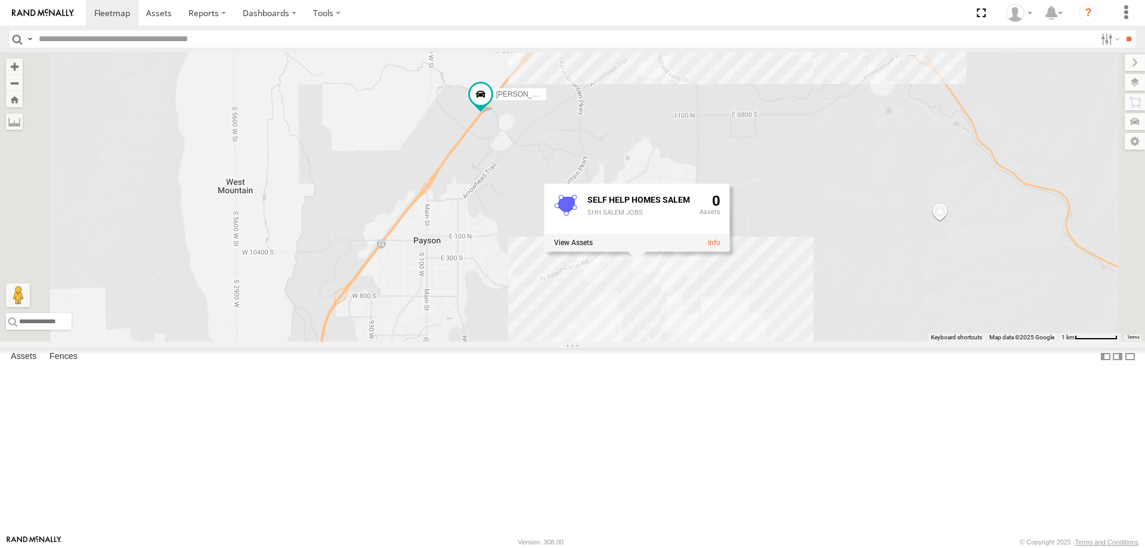
click at [745, 342] on div "CASEY 2016 Chevy 3500 JORGE 2020 F350 GT2 Justin -2023 F150 JARED -2017 F150 Sh…" at bounding box center [572, 196] width 1145 height 289
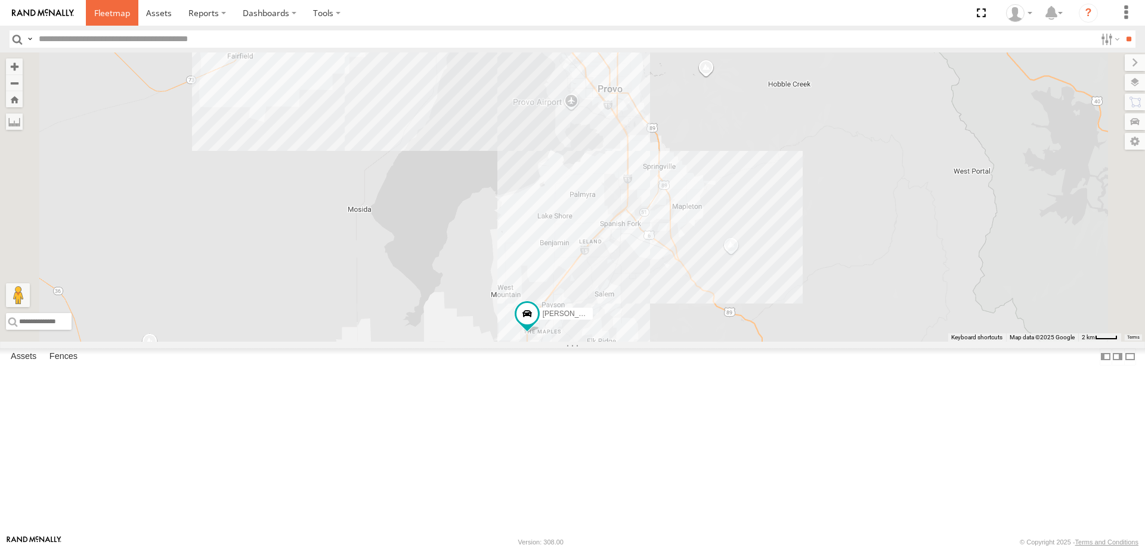
click at [112, 17] on span at bounding box center [112, 12] width 36 height 11
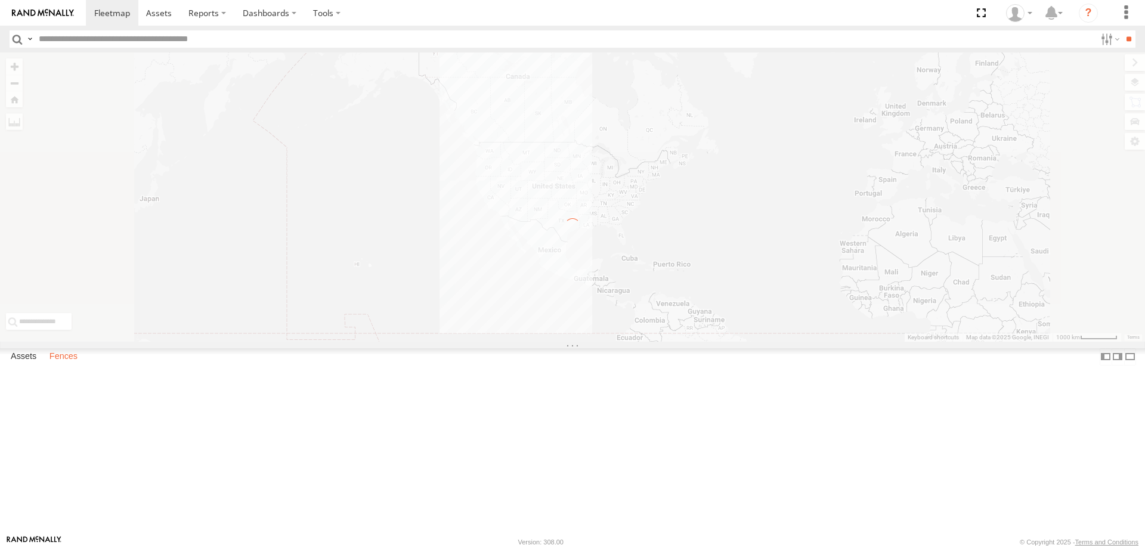
click at [68, 365] on label "Fences" at bounding box center [64, 356] width 40 height 17
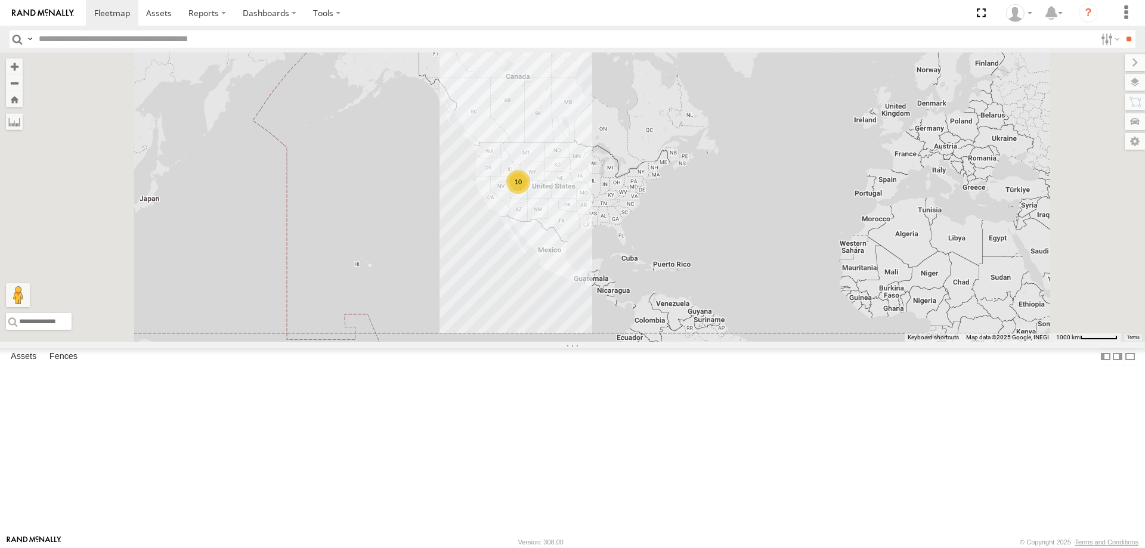
click at [0, 0] on link "Fence Mgt" at bounding box center [0, 0] width 0 height 0
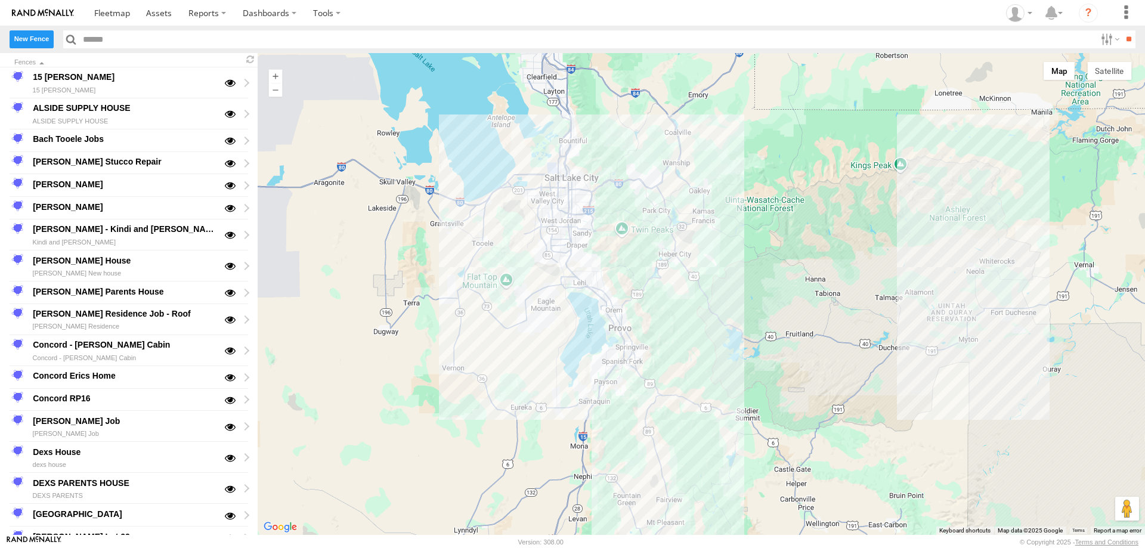
click at [33, 38] on label "New Fence" at bounding box center [32, 38] width 44 height 17
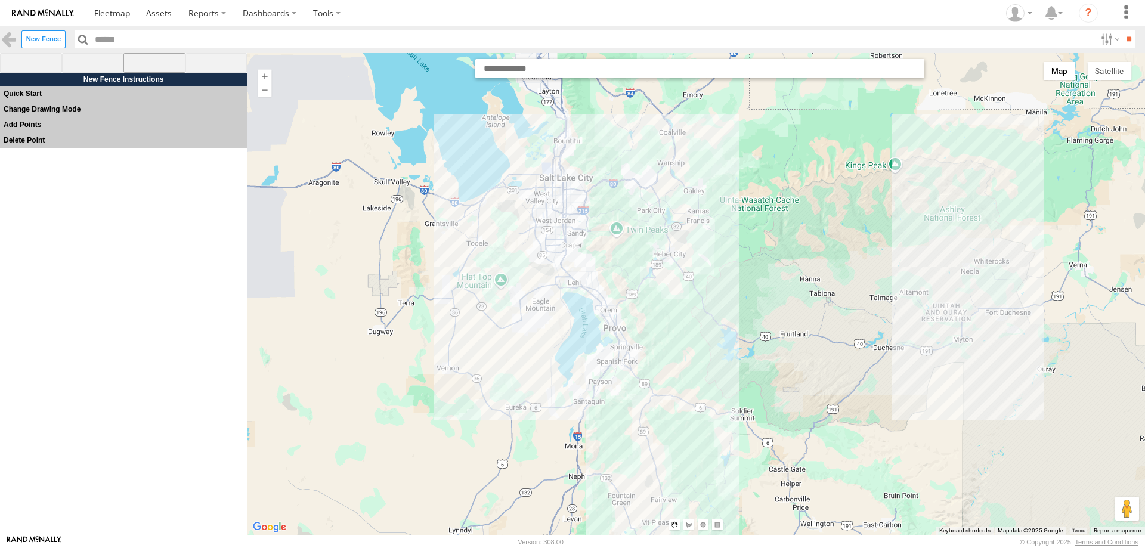
click at [154, 62] on span at bounding box center [154, 63] width 62 height 20
click at [537, 73] on input "text" at bounding box center [699, 68] width 449 height 19
paste input "**********"
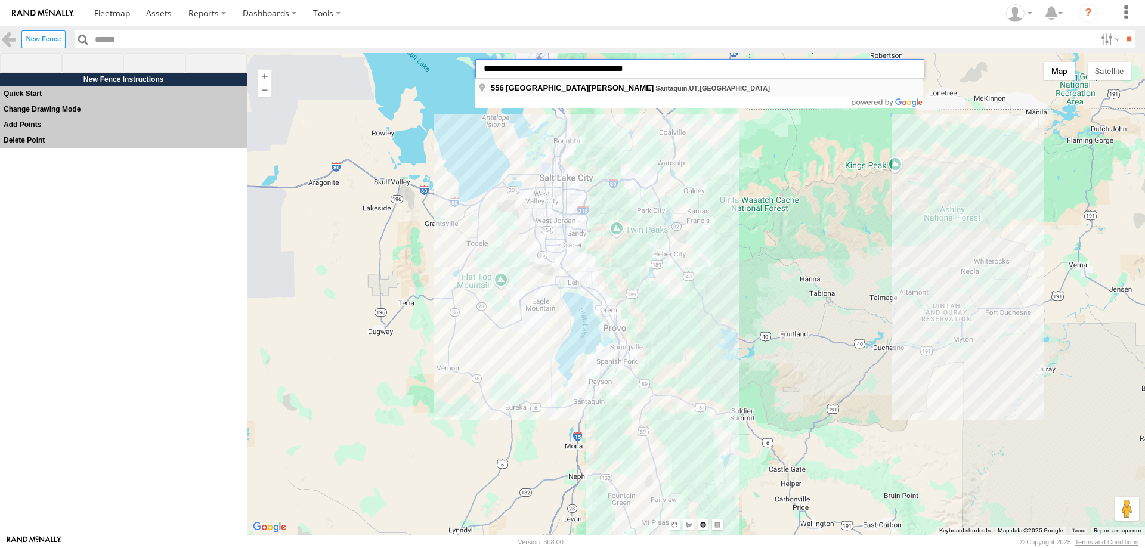
type input "**********"
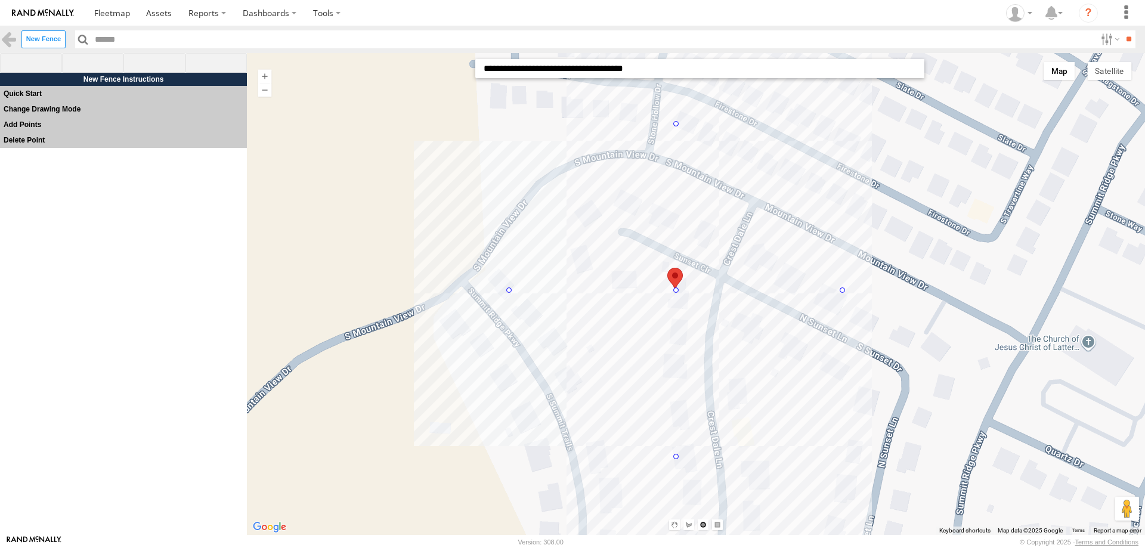
drag, startPoint x: 688, startPoint y: 302, endPoint x: 776, endPoint y: 424, distance: 150.8
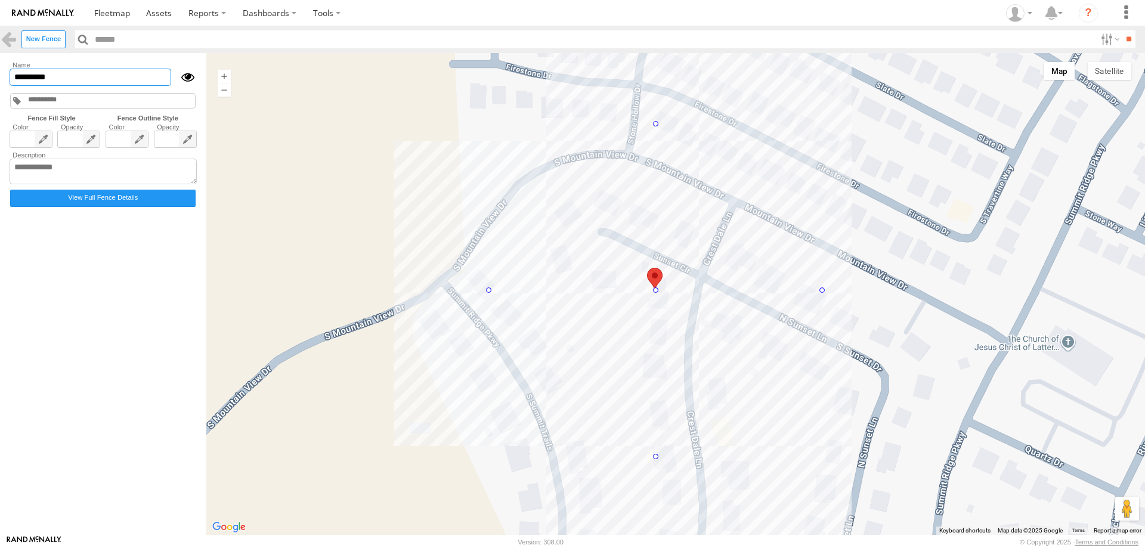
drag, startPoint x: 61, startPoint y: 78, endPoint x: 2, endPoint y: 72, distance: 58.7
click at [2, 72] on main "Fences 15 Black - Condon 15 Black - Condon ALSIDE SUPPLY HOUSE ALSIDE SUPPLY HO…" at bounding box center [572, 294] width 1145 height 482
type input "*"
type input "*********"
click at [53, 169] on textarea at bounding box center [103, 172] width 187 height 26
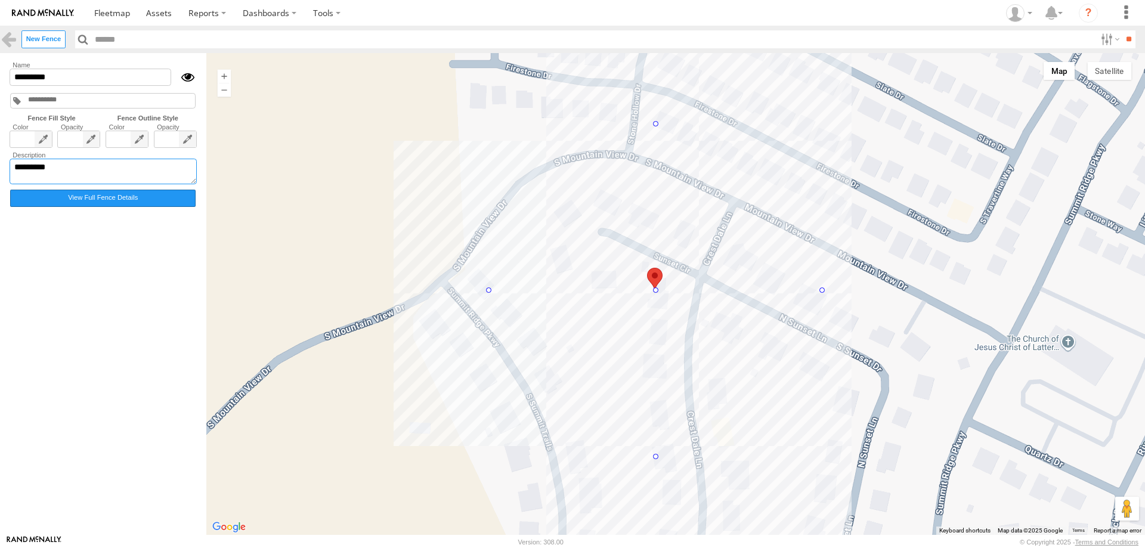
type textarea "*********"
click at [116, 203] on label "View Full Fence Details" at bounding box center [102, 198] width 185 height 17
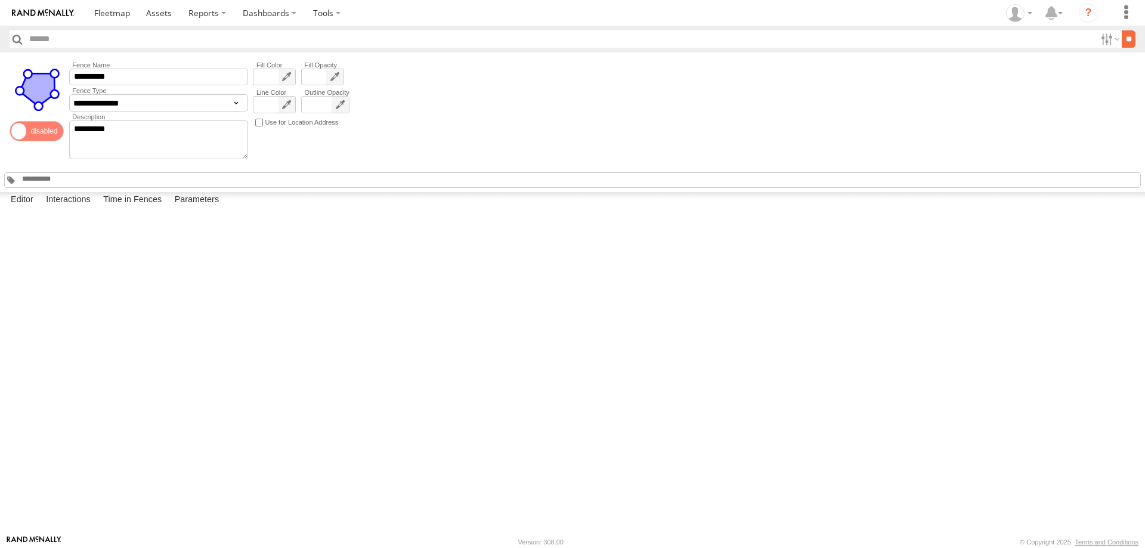
click at [1122, 41] on input "**" at bounding box center [1129, 38] width 14 height 17
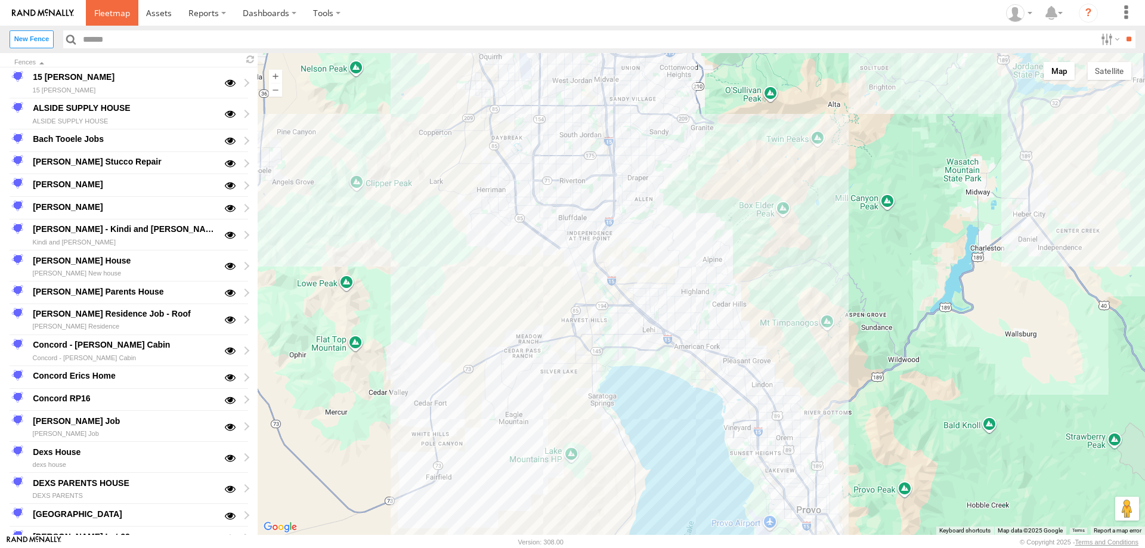
click at [110, 13] on span at bounding box center [112, 12] width 36 height 11
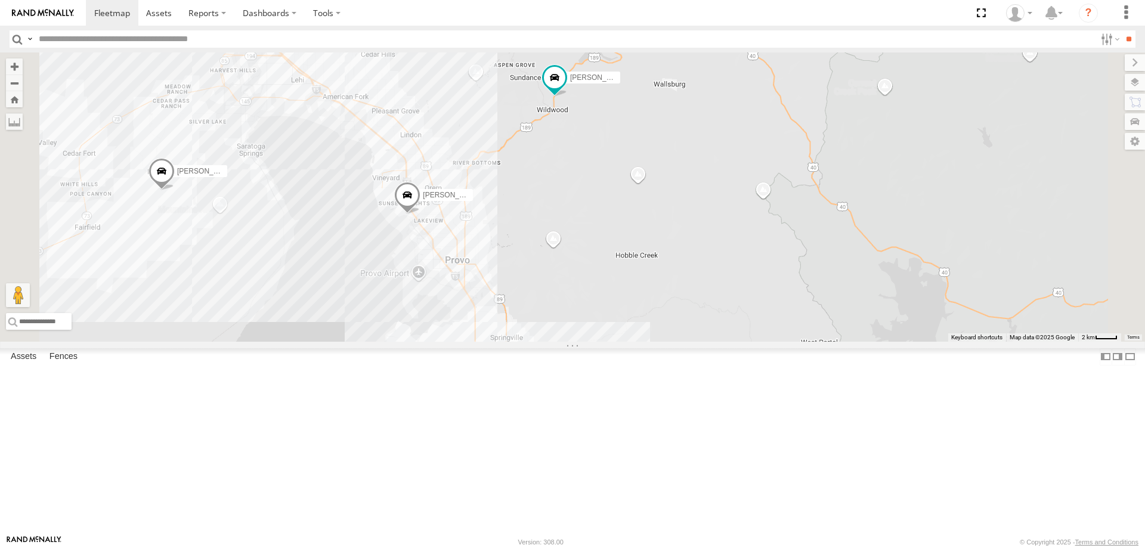
drag, startPoint x: 519, startPoint y: 206, endPoint x: 573, endPoint y: 373, distance: 175.2
click at [573, 342] on div "[PERSON_NAME] 2020 F350 GT2 [PERSON_NAME] -2023 F150 JARED -2017 F150 [PERSON_N…" at bounding box center [572, 196] width 1145 height 289
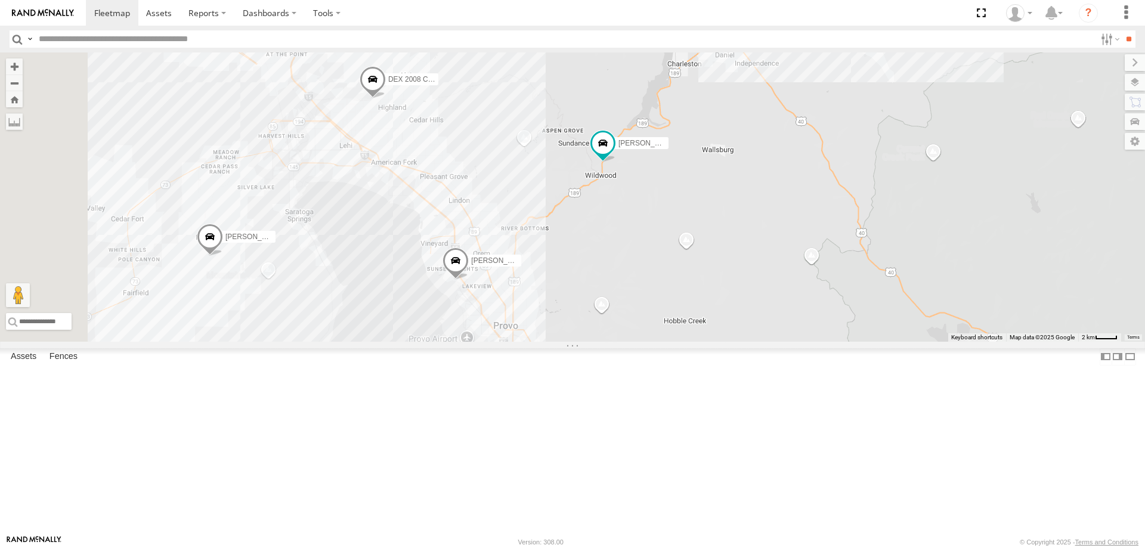
drag, startPoint x: 528, startPoint y: 175, endPoint x: 568, endPoint y: 219, distance: 59.5
click at [568, 219] on div "[PERSON_NAME] 2020 F350 GT2 [PERSON_NAME] -2023 F150 JARED -2017 F150 [PERSON_N…" at bounding box center [572, 196] width 1145 height 289
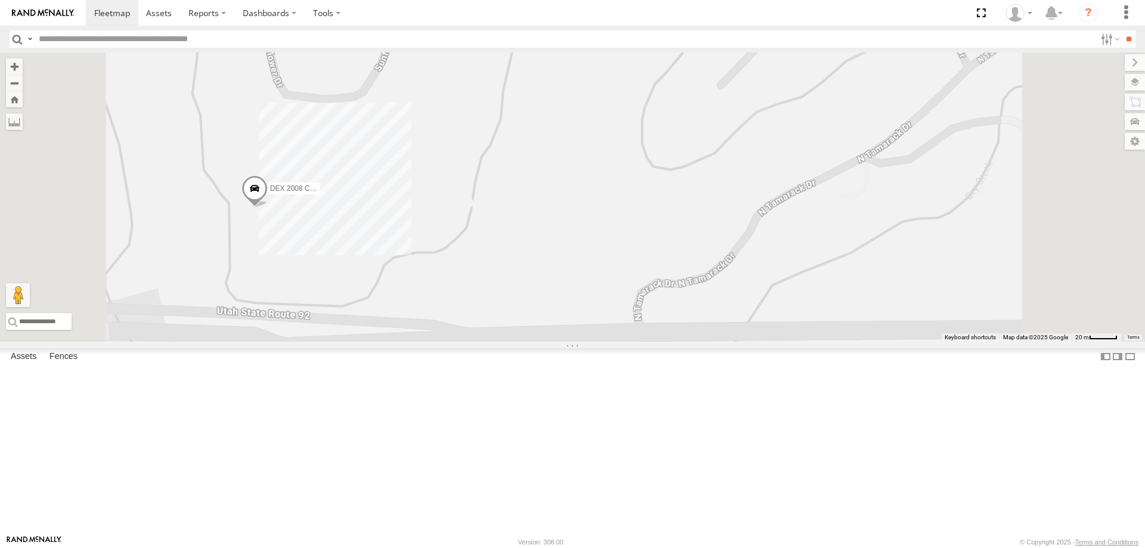
click at [444, 265] on div "[PERSON_NAME] 2020 F350 GT2 [PERSON_NAME] -2023 F150 JARED -2017 F150 [PERSON_N…" at bounding box center [572, 196] width 1145 height 289
